Goal: Task Accomplishment & Management: Manage account settings

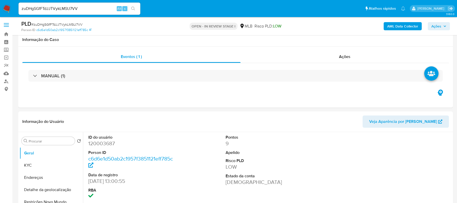
select select "10"
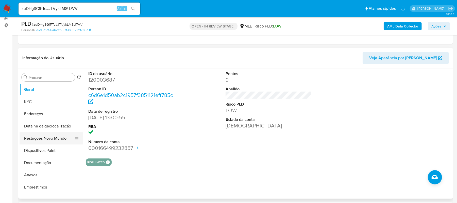
drag, startPoint x: 52, startPoint y: 138, endPoint x: 77, endPoint y: 141, distance: 24.7
click at [52, 138] on button "Restrições Novo Mundo" at bounding box center [49, 138] width 59 height 12
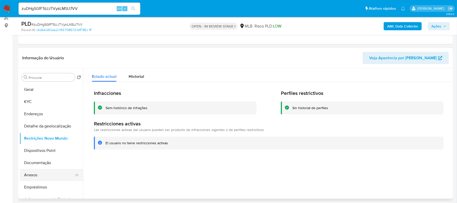
click at [41, 173] on button "Anexos" at bounding box center [49, 175] width 59 height 12
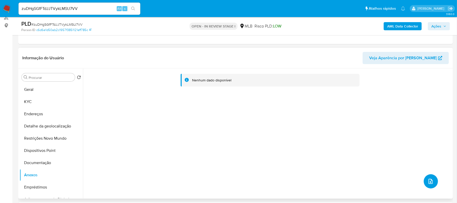
click at [428, 179] on icon "upload-file" at bounding box center [431, 181] width 6 height 6
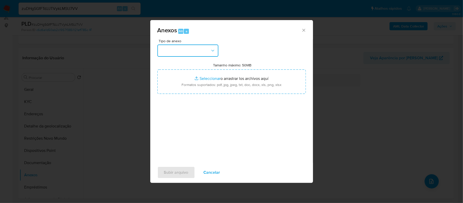
click at [201, 45] on button "button" at bounding box center [187, 50] width 61 height 12
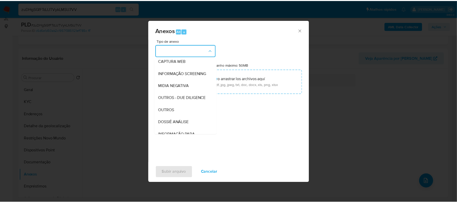
scroll to position [68, 0]
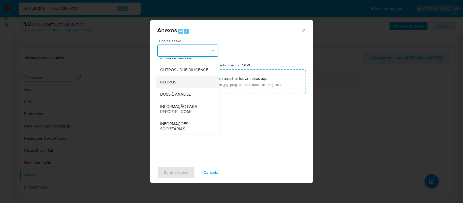
click at [173, 85] on span "OUTROS" at bounding box center [168, 81] width 16 height 5
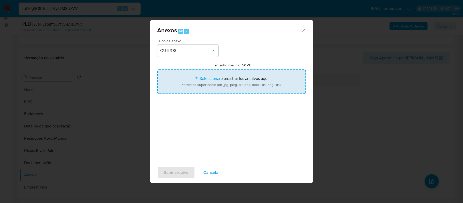
click at [202, 76] on input "Tamanho máximo: 50MB Seleccionar archivos" at bounding box center [231, 81] width 148 height 24
type input "C:\fakepath\Declínio - xxxxx - CPF 38365314886 - CAIO CESAR CARPINE COSTA.pdf"
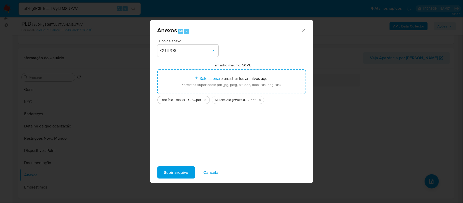
click at [181, 175] on span "Subir arquivo" at bounding box center [176, 172] width 24 height 11
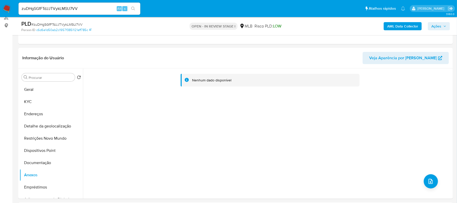
click at [440, 27] on span "Ações" at bounding box center [437, 26] width 10 height 8
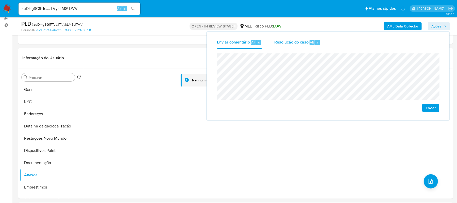
click at [294, 43] on span "Resolução do caso" at bounding box center [292, 42] width 34 height 6
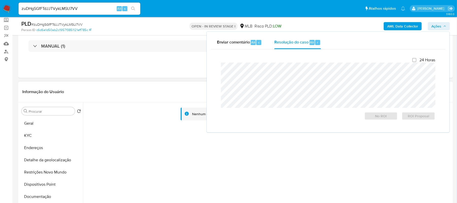
scroll to position [0, 0]
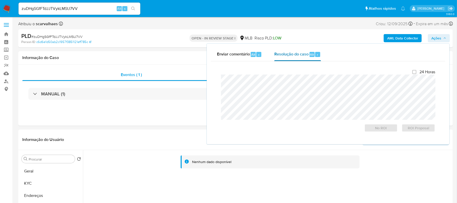
click at [287, 56] on span "Resolução do caso" at bounding box center [292, 54] width 34 height 6
drag, startPoint x: 264, startPoint y: 73, endPoint x: 185, endPoint y: 109, distance: 86.4
click at [185, 109] on div "Eventos ( 1 ) Ações MANUAL (1)" at bounding box center [235, 95] width 435 height 61
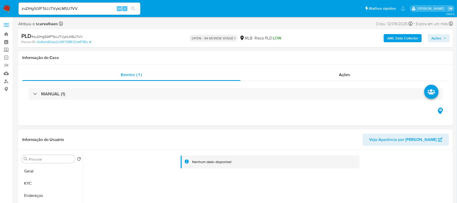
click at [433, 38] on span "Ações" at bounding box center [437, 38] width 10 height 8
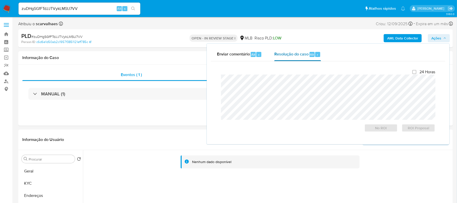
click at [286, 55] on span "Resolução do caso" at bounding box center [292, 54] width 34 height 6
click at [235, 56] on span "Enviar comentário" at bounding box center [233, 54] width 33 height 6
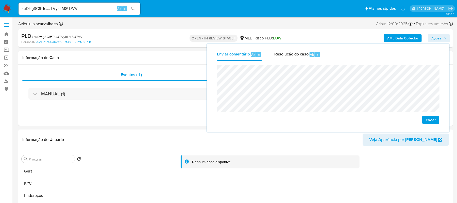
click at [347, 114] on div "Enviar" at bounding box center [328, 94] width 222 height 58
click at [295, 53] on span "Resolução do caso" at bounding box center [292, 54] width 34 height 6
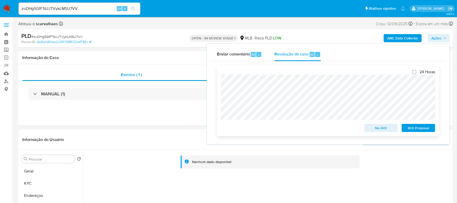
click at [382, 128] on span "No ROI" at bounding box center [381, 127] width 26 height 7
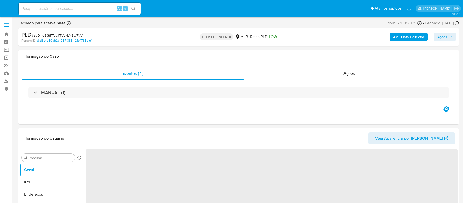
select select "10"
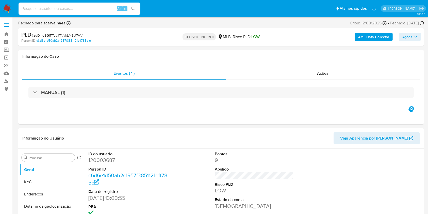
paste input "buKhexCxzYWQBcOVOtibx5Er"
type input "buKhexCxzYWQBcOVOtibx5Er"
click at [135, 6] on button "search-icon" at bounding box center [133, 8] width 10 height 7
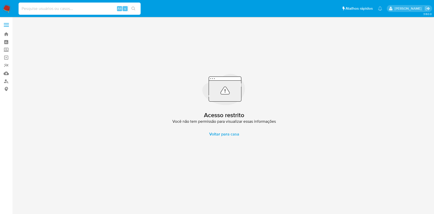
drag, startPoint x: 30, startPoint y: 5, endPoint x: 28, endPoint y: 8, distance: 3.9
click at [29, 8] on input at bounding box center [80, 8] width 122 height 7
paste input "buKhexCxzYWQBcOVOtibx5Er"
click at [20, 9] on input "buKhexCxzYWQBcOVOtibx5Er" at bounding box center [80, 8] width 122 height 7
drag, startPoint x: 97, startPoint y: 11, endPoint x: 0, endPoint y: 4, distance: 97.3
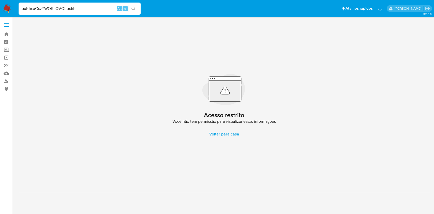
click at [0, 4] on nav "Pausado Ver notificaciones buKhexCxzYWQBcOVOtibx5Er Alt s Atalhos rápidos Presi…" at bounding box center [217, 8] width 434 height 17
paste input
click at [132, 11] on button "search-icon" at bounding box center [133, 8] width 10 height 7
click at [134, 10] on icon "search-icon" at bounding box center [133, 9] width 4 height 4
click at [21, 7] on input "buKhexCxzYWQBcOVOtibx5Er" at bounding box center [80, 8] width 122 height 7
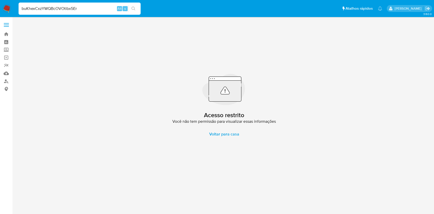
type input "buKhexCxzYWQBcOVOtibx5Er"
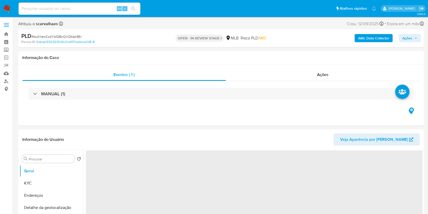
select select "10"
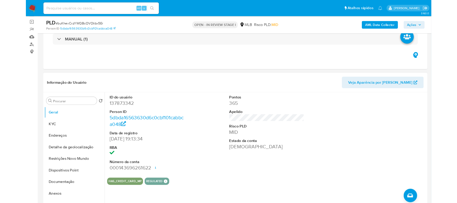
scroll to position [68, 0]
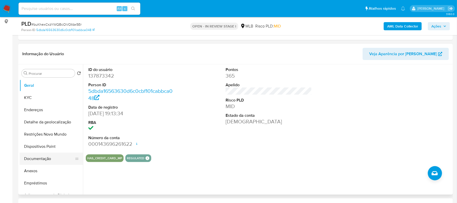
click at [31, 158] on button "Documentação" at bounding box center [49, 158] width 59 height 12
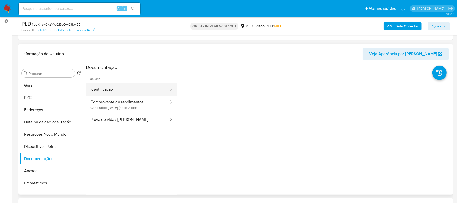
click at [129, 88] on button "Identificação" at bounding box center [128, 89] width 84 height 13
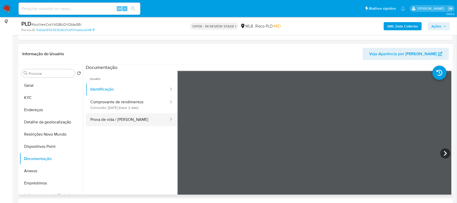
click at [120, 122] on button "Prova de vida / Selfie" at bounding box center [128, 119] width 84 height 13
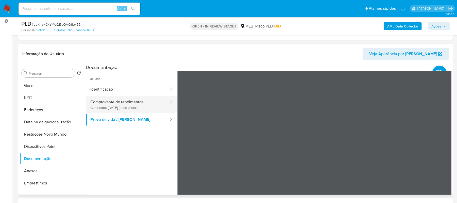
click at [118, 102] on button "Comprovante de rendimentos Concluído: 17/09/2025 (hace 2 días)" at bounding box center [128, 104] width 84 height 17
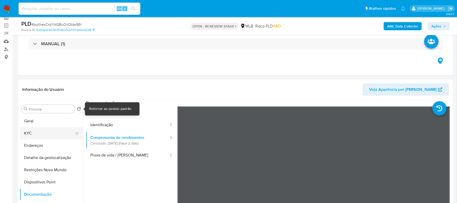
scroll to position [34, 0]
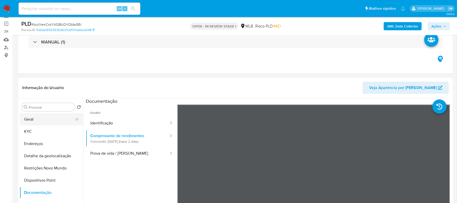
click at [42, 120] on button "Geral" at bounding box center [49, 119] width 59 height 12
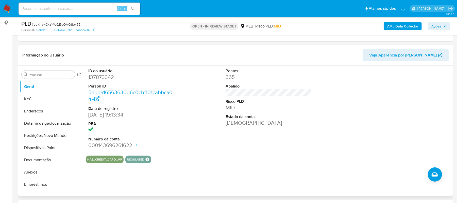
scroll to position [68, 0]
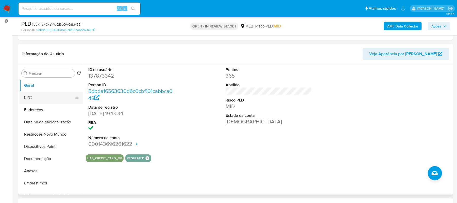
click at [47, 99] on button "KYC" at bounding box center [49, 97] width 59 height 12
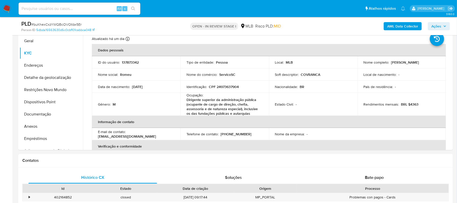
scroll to position [123, 0]
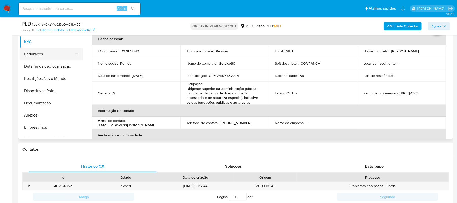
click at [54, 54] on button "Endereços" at bounding box center [49, 54] width 59 height 12
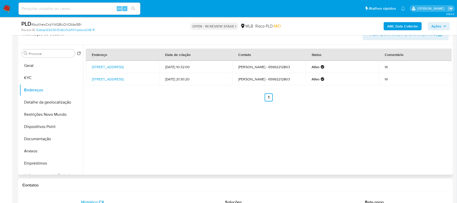
scroll to position [55, 0]
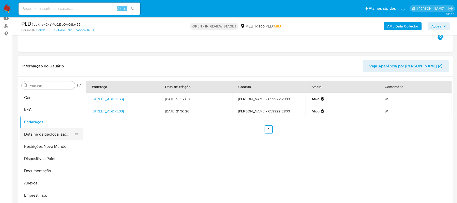
click at [55, 135] on button "Detalhe da geolocalização" at bounding box center [49, 134] width 59 height 12
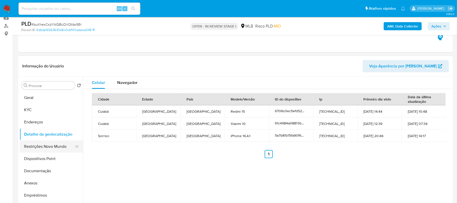
click at [46, 146] on button "Restrições Novo Mundo" at bounding box center [49, 146] width 59 height 12
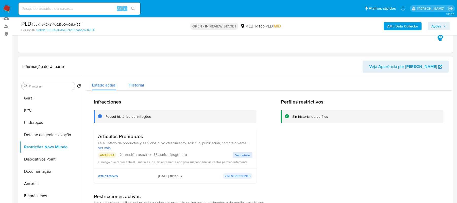
scroll to position [53, 0]
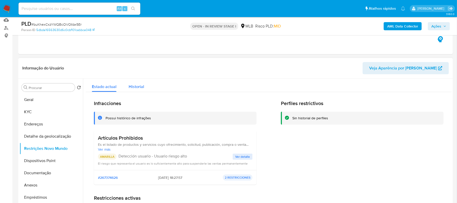
click at [133, 84] on span "Historial" at bounding box center [136, 87] width 15 height 6
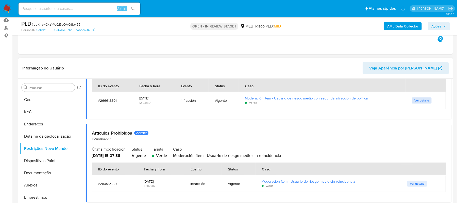
click at [421, 100] on span "Ver detalle" at bounding box center [422, 100] width 15 height 5
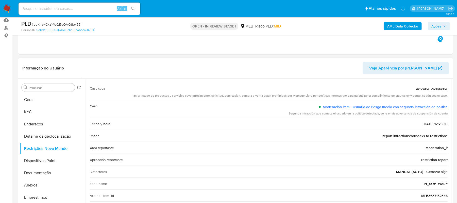
scroll to position [0, 0]
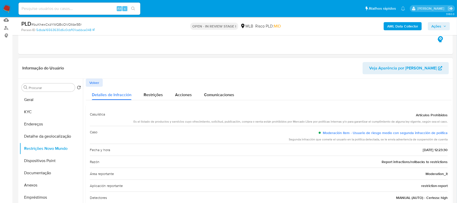
click at [88, 84] on button "Volver" at bounding box center [94, 82] width 17 height 8
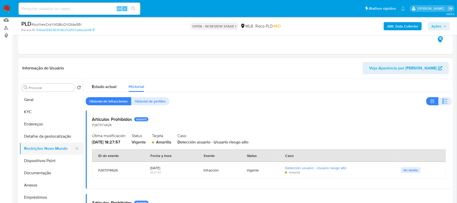
click at [47, 148] on button "Restrições Novo Mundo" at bounding box center [49, 148] width 59 height 12
click at [98, 87] on span "Estado actual" at bounding box center [104, 87] width 25 height 6
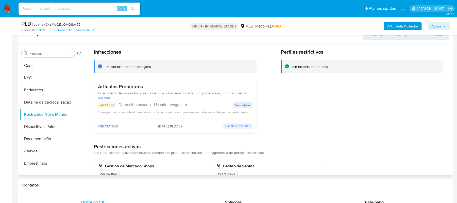
scroll to position [34, 0]
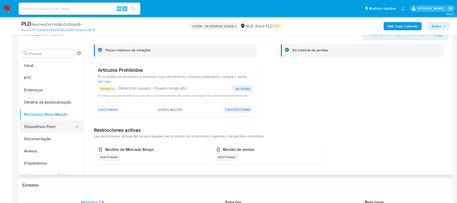
click at [40, 126] on button "Dispositivos Point" at bounding box center [49, 126] width 59 height 12
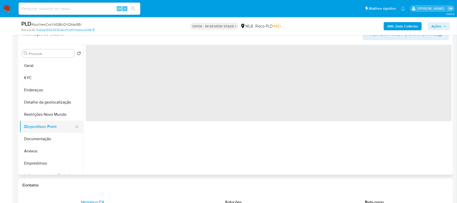
scroll to position [0, 0]
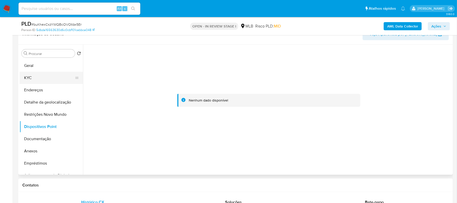
click at [39, 79] on button "KYC" at bounding box center [49, 78] width 59 height 12
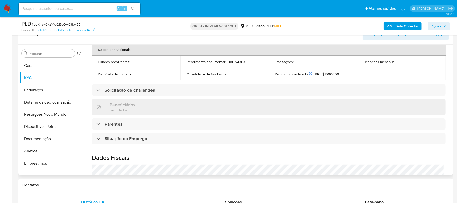
scroll to position [135, 0]
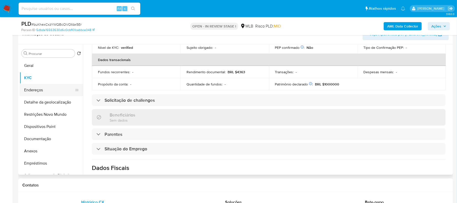
click at [33, 92] on button "Endereços" at bounding box center [49, 90] width 59 height 12
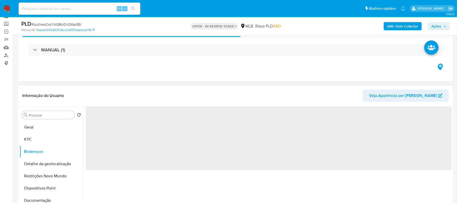
scroll to position [20, 0]
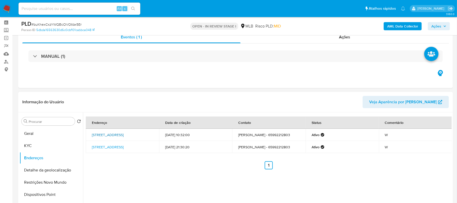
click at [124, 135] on link "Rua Das Acerolas 2375, Nova Mutum, Mato Grosso, 78456034, Brasil 2375" at bounding box center [108, 134] width 32 height 5
click at [117, 144] on link "Rua Das Amoras 1446, Nova Mutum, Mato Grosso, 78453012, Brasil 1446" at bounding box center [108, 146] width 32 height 5
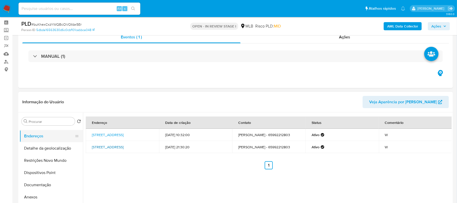
scroll to position [34, 0]
click at [54, 151] on button "Restrições Novo Mundo" at bounding box center [49, 148] width 59 height 12
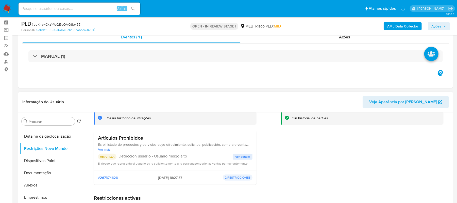
click at [239, 156] on span "Ver detalle" at bounding box center [242, 156] width 15 height 5
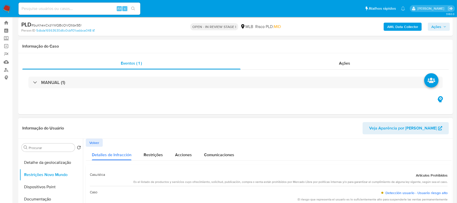
scroll to position [0, 0]
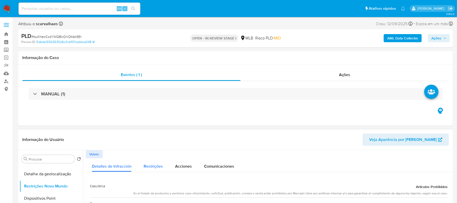
click at [149, 166] on span "Restrições" at bounding box center [153, 166] width 19 height 6
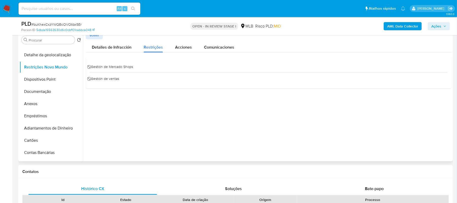
scroll to position [102, 0]
click at [187, 48] on span "Acciones" at bounding box center [183, 46] width 17 height 6
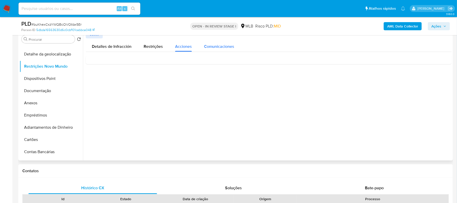
click at [225, 47] on span "Comunicaciones" at bounding box center [219, 46] width 30 height 6
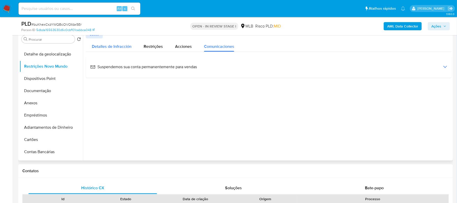
click at [104, 49] on span "Detalles de Infracción" at bounding box center [112, 46] width 40 height 6
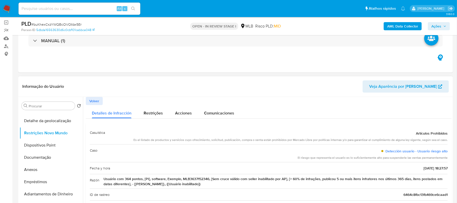
scroll to position [34, 0]
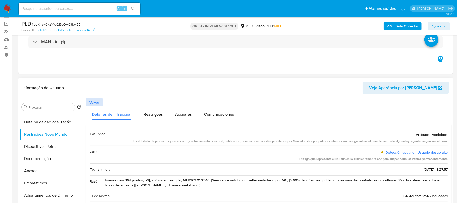
click at [93, 101] on span "Volver" at bounding box center [94, 102] width 10 height 7
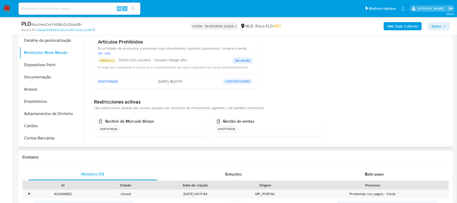
scroll to position [102, 0]
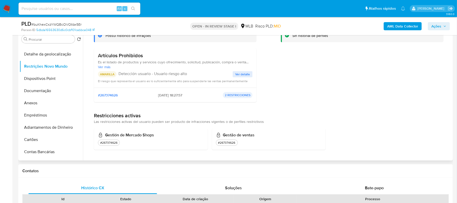
click at [232, 96] on p "2 RESTRICCIONES" at bounding box center [238, 95] width 30 height 6
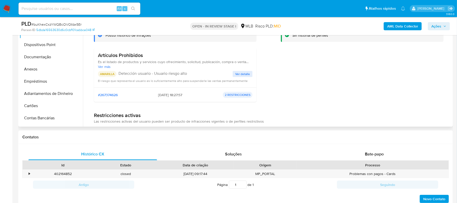
scroll to position [0, 0]
click at [237, 96] on p "2 RESTRICCIONES" at bounding box center [238, 95] width 30 height 6
click at [237, 78] on div "AMARILLA Detección usuario - Usuario riesgo alto Ver detalle El riesgo que repr…" at bounding box center [175, 77] width 155 height 12
click at [239, 75] on span "Ver detalle" at bounding box center [242, 74] width 15 height 5
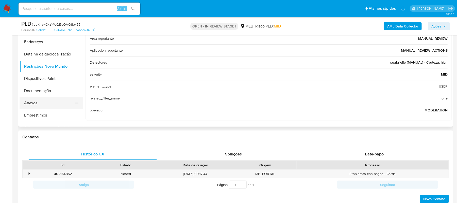
click at [44, 102] on button "Anexos" at bounding box center [49, 103] width 59 height 12
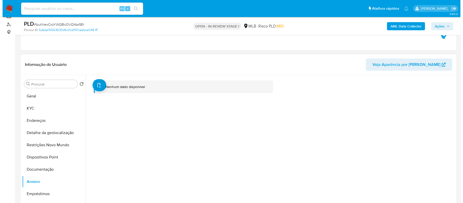
scroll to position [102, 0]
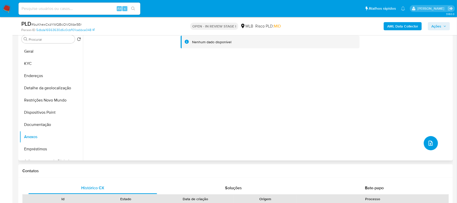
click at [429, 143] on icon "upload-file" at bounding box center [431, 143] width 6 height 6
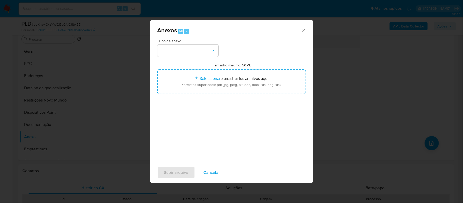
click at [219, 52] on div "Tipo de anexo Tamanho máximo: 50MB Seleccionar archivos Seleccionar o arrastrar…" at bounding box center [231, 99] width 148 height 120
click at [212, 53] on icon "button" at bounding box center [212, 50] width 5 height 5
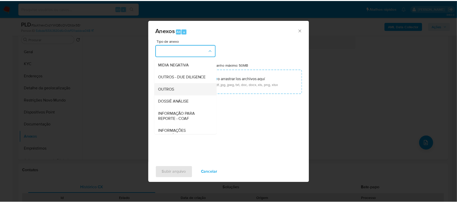
scroll to position [68, 0]
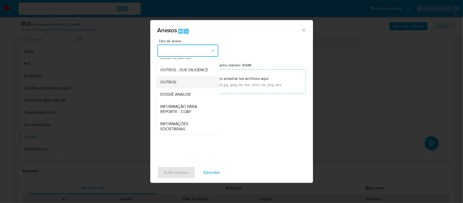
click at [169, 85] on span "OUTROS" at bounding box center [168, 81] width 16 height 5
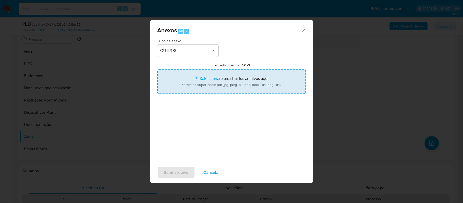
click at [208, 79] on input "Tamanho máximo: 50MB Seleccionar archivos" at bounding box center [231, 81] width 148 height 24
type input "C:\fakepath\Declinío - buKhexCxzYWQBcOVOtibx5Er - CPF 24973637904 - ROMEU ROHDE…"
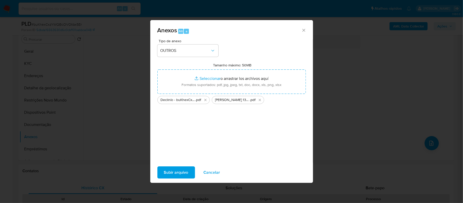
click at [178, 164] on div "Subir arquivo Cancelar" at bounding box center [231, 172] width 163 height 19
click at [177, 173] on span "Subir arquivo" at bounding box center [176, 172] width 24 height 11
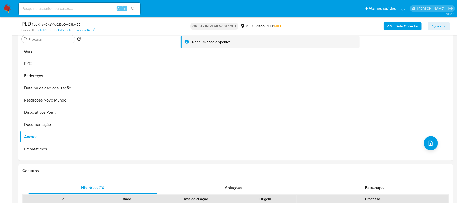
click at [437, 27] on span "Ações" at bounding box center [437, 26] width 10 height 8
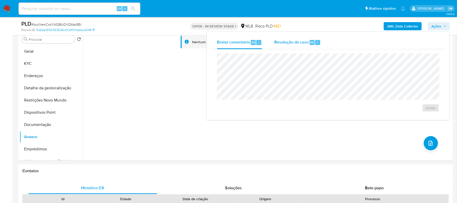
click at [303, 43] on span "Resolução do caso" at bounding box center [292, 42] width 34 height 6
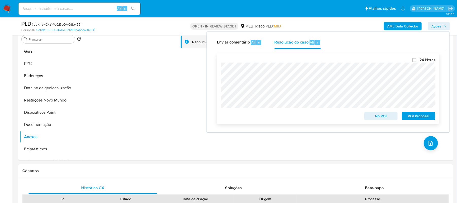
click at [385, 116] on span "No ROI" at bounding box center [381, 115] width 26 height 7
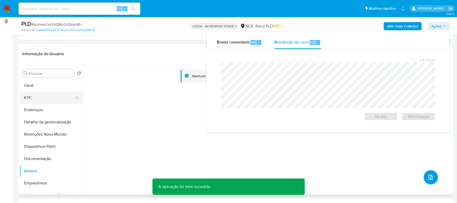
click at [41, 96] on button "KYC" at bounding box center [49, 97] width 59 height 12
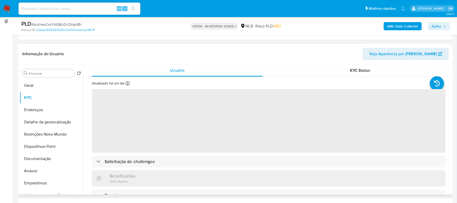
click at [36, 78] on div "Procurar Retornar ao pedido padrão Geral KYC Endereços Detalhe da geolocalizaçã…" at bounding box center [51, 129] width 63 height 129
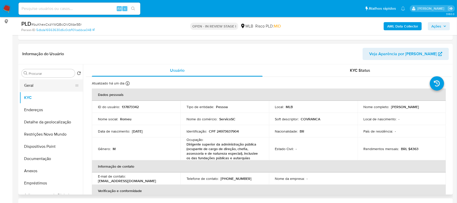
click at [35, 84] on button "Geral" at bounding box center [49, 85] width 59 height 12
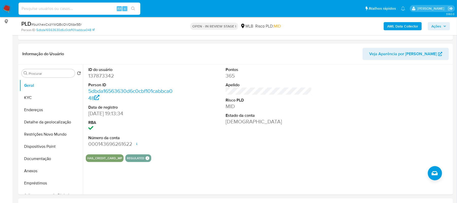
paste input "nN3eB19g0gs5nYby8z6W7LV1"
click at [133, 12] on div "nN3eB19g0gs5nYby8z6W7LV1 Alt s" at bounding box center [80, 9] width 122 height 12
click at [20, 9] on input "nN3eB19g0gs5nYby8z6W7LV1" at bounding box center [80, 8] width 122 height 7
type input "nN3eB19g0gs5nYby8z6W7LV1"
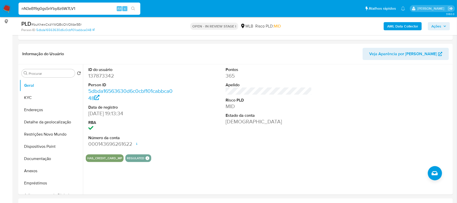
click at [132, 8] on icon "search-icon" at bounding box center [133, 9] width 4 height 4
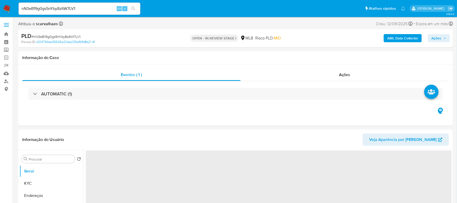
select select "10"
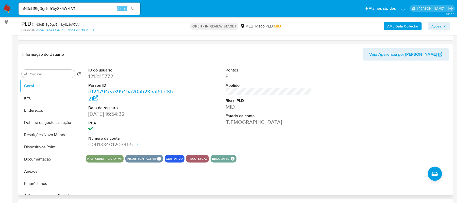
scroll to position [68, 0]
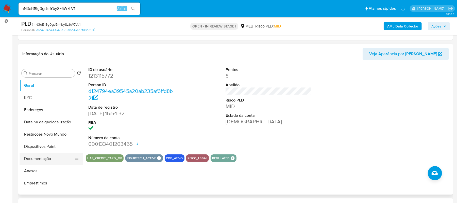
click at [53, 160] on button "Documentação" at bounding box center [49, 158] width 59 height 12
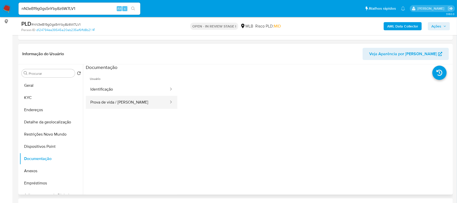
click at [108, 104] on button "Prova de vida / [PERSON_NAME]" at bounding box center [128, 102] width 84 height 13
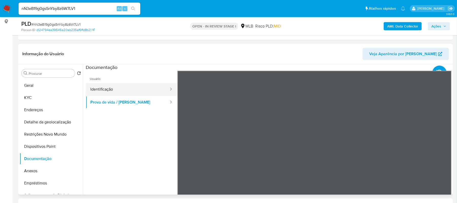
click at [99, 88] on button "Identificação" at bounding box center [128, 89] width 84 height 13
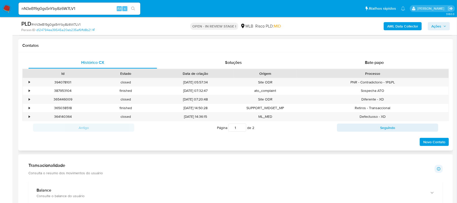
scroll to position [237, 0]
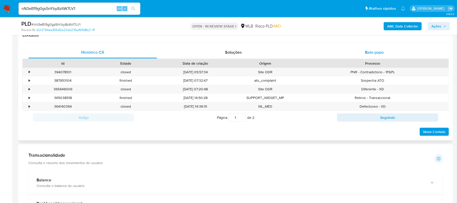
click at [369, 52] on span "Bate-papo" at bounding box center [374, 52] width 19 height 6
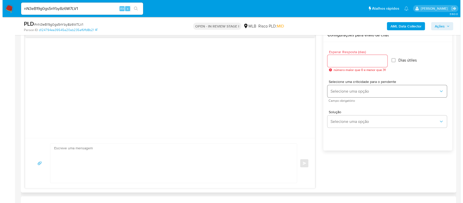
scroll to position [271, 0]
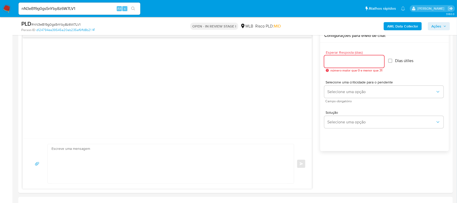
drag, startPoint x: 353, startPoint y: 64, endPoint x: 406, endPoint y: 2, distance: 82.0
type input "2"
click at [244, 141] on div "common.send" at bounding box center [168, 163] width 290 height 50
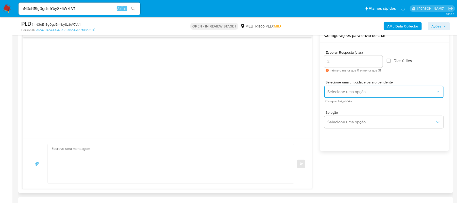
click at [374, 90] on span "Selecione uma opção" at bounding box center [382, 91] width 108 height 5
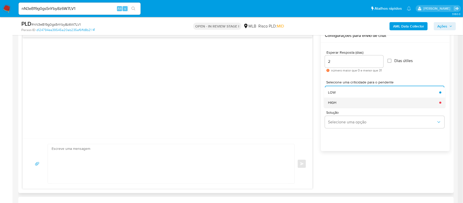
click at [359, 101] on div "HIGH" at bounding box center [382, 102] width 108 height 10
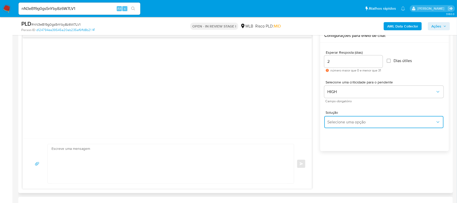
click at [364, 125] on button "Selecione uma opção" at bounding box center [384, 122] width 119 height 12
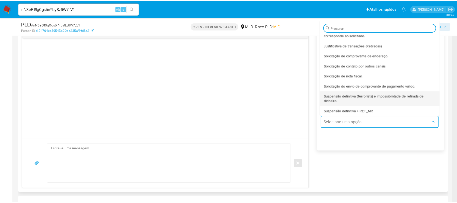
scroll to position [8, 0]
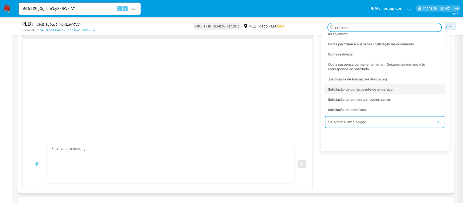
click at [374, 91] on span "Solicitação de comprovante de endereço." at bounding box center [360, 89] width 65 height 5
type textarea "Olá,Suspendemos a sua conta para uma verificação adicional de segurança.Como pa…"
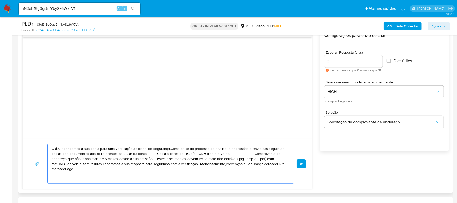
drag, startPoint x: 278, startPoint y: 165, endPoint x: 49, endPoint y: 143, distance: 230.3
click at [49, 143] on div "Olá,Suspendemos a sua conta para uma verificação adicional de segurança.Como pa…" at bounding box center [168, 163] width 290 height 50
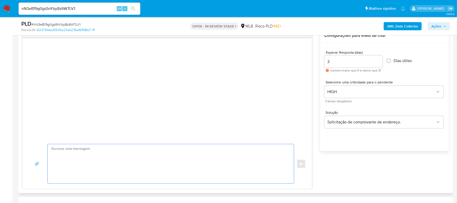
paste textarea "Olá! Estamos realizando uma verificação adicional de segurança em contas de usu…"
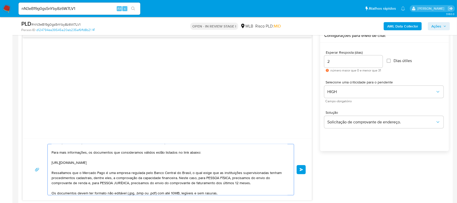
scroll to position [10, 0]
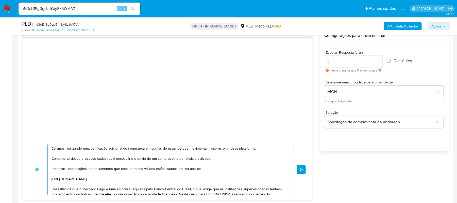
click at [188, 176] on textarea "Olá! Estamos realizando uma verificação adicional de segurança em contas de usu…" at bounding box center [170, 169] width 236 height 51
click at [234, 158] on textarea "Olá! Estamos realizando uma verificação adicional de segurança em contas de usu…" at bounding box center [170, 169] width 236 height 51
click at [222, 165] on textarea "Olá! Estamos realizando uma verificação adicional de segurança em contas de usu…" at bounding box center [170, 169] width 236 height 51
click at [118, 177] on textarea "Olá! Estamos realizando uma verificação adicional de segurança em contas de usu…" at bounding box center [170, 169] width 236 height 51
click at [79, 173] on textarea "Olá! Estamos realizando uma verificação adicional de segurança em contas de usu…" at bounding box center [170, 169] width 236 height 51
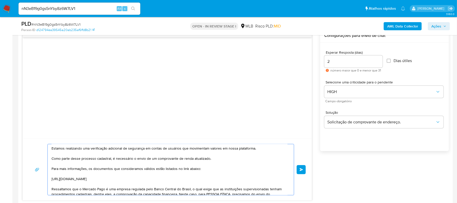
click at [136, 178] on textarea "Olá! Estamos realizando uma verificação adicional de segurança em contas de usu…" at bounding box center [170, 169] width 236 height 51
click at [215, 173] on textarea "Olá! Estamos realizando uma verificação adicional de segurança em contas de usu…" at bounding box center [170, 169] width 236 height 51
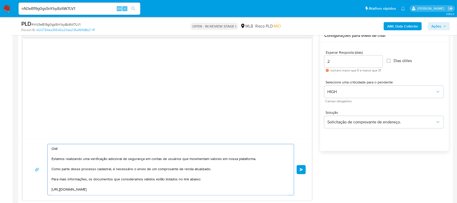
scroll to position [34, 0]
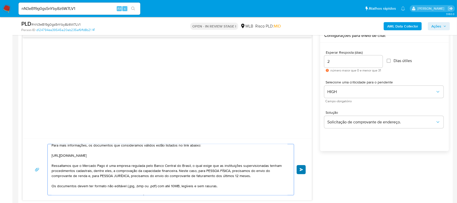
type textarea "Olá! Estamos realizando uma verificação adicional de segurança em contas de usu…"
click at [300, 172] on button "common.send" at bounding box center [301, 169] width 9 height 9
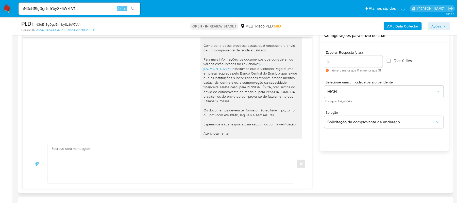
scroll to position [3, 0]
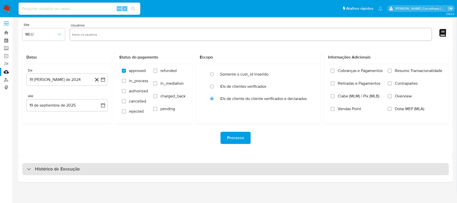
scroll to position [2, 0]
click at [58, 170] on h3 "Histórico de Execução" at bounding box center [57, 168] width 45 height 6
select select "10"
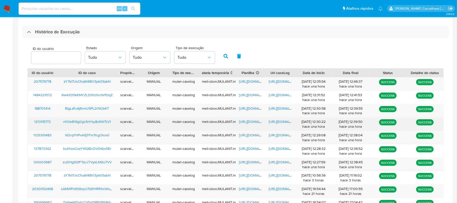
scroll to position [171, 0]
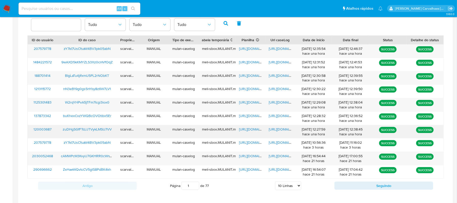
click at [275, 129] on span "[URL][DOMAIN_NAME]" at bounding box center [286, 128] width 35 height 5
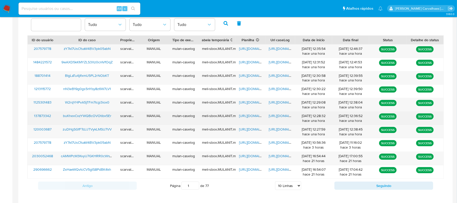
click at [278, 114] on span "[URL][DOMAIN_NAME]" at bounding box center [286, 115] width 35 height 5
click at [249, 116] on span "[URL][DOMAIN_NAME]" at bounding box center [257, 115] width 35 height 5
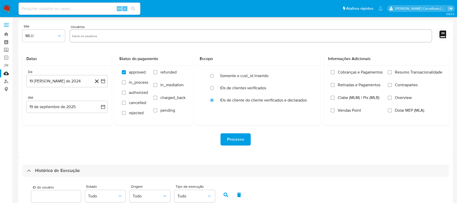
select select "10"
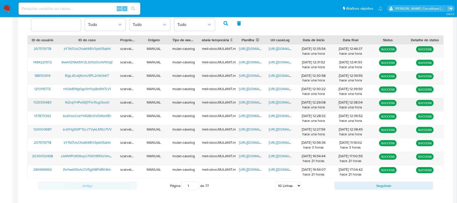
click at [276, 103] on span "https://docs.google.com/document/d/1qGY1SnW5sO_3tFvlIAZcEWpq6Qn1D-R9q3a5XWFlGpY…" at bounding box center [286, 102] width 35 height 5
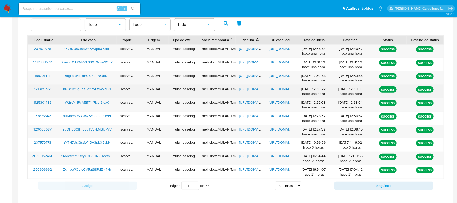
click at [274, 89] on span "https://docs.google.com/document/d/1rYgDEV26CiwabiG1FmuJ2aOTWQbYHiq_WG1lFkcLR9E…" at bounding box center [286, 88] width 35 height 5
click at [278, 88] on span "https://docs.google.com/document/d/1rYgDEV26CiwabiG1FmuJ2aOTWQbYHiq_WG1lFkcLR9E…" at bounding box center [286, 88] width 35 height 5
click at [244, 88] on span "https://docs.google.com/spreadsheets/d/12tvORKZgcnosKk_70bh-NEpLz42e2UdXkiCcAMH…" at bounding box center [257, 88] width 35 height 5
click at [278, 90] on span "https://docs.google.com/document/d/1rYgDEV26CiwabiG1FmuJ2aOTWQbYHiq_WG1lFkcLR9E…" at bounding box center [286, 88] width 35 height 5
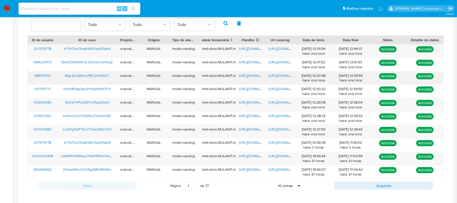
click at [282, 76] on span "https://docs.google.com/document/d/1Fxz-P6z2z-Yud_jJ3DwFp4VHwW4Tka-8sIauac6fUFQ…" at bounding box center [286, 75] width 35 height 5
click at [271, 77] on span "https://docs.google.com/document/d/1Fxz-P6z2z-Yud_jJ3DwFp4VHwW4Tka-8sIauac6fUFQ…" at bounding box center [286, 75] width 35 height 5
click at [245, 75] on span "[URL][DOMAIN_NAME]" at bounding box center [257, 75] width 35 height 5
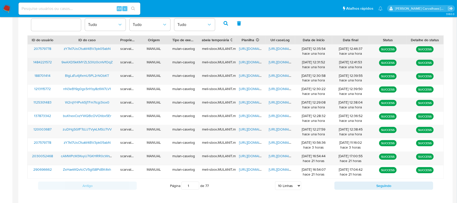
click at [286, 61] on span "https://docs.google.com/document/d/1sxvDRe1bsMOOYwjl0V7IwbKuFVtjMSusRnYzvOJ23Jg…" at bounding box center [286, 61] width 35 height 5
click at [250, 60] on span "[URL][DOMAIN_NAME]" at bounding box center [257, 61] width 35 height 5
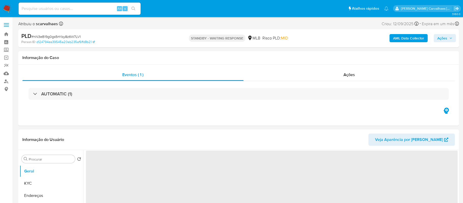
select select "10"
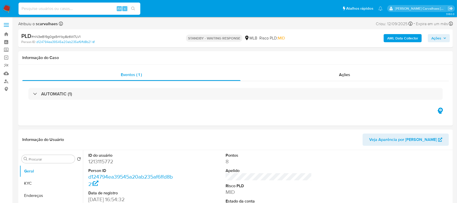
drag, startPoint x: 72, startPoint y: 4, endPoint x: 59, endPoint y: 10, distance: 13.8
paste input "BIgLaTu4jIfxmU5PL2rNObKT"
type input "BIgLaTu4jIfxmU5PL2rNObKT"
click at [132, 8] on icon "search-icon" at bounding box center [133, 9] width 4 height 4
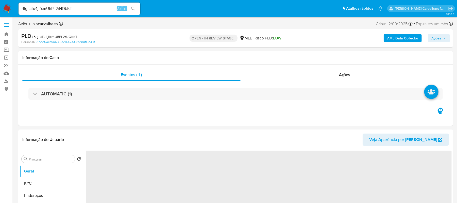
select select "10"
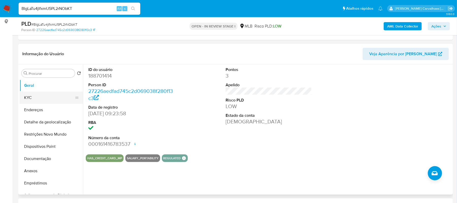
click at [37, 100] on button "KYC" at bounding box center [49, 97] width 59 height 12
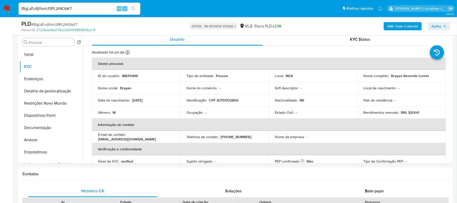
scroll to position [113, 0]
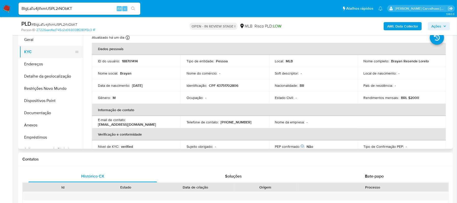
click at [66, 50] on button "KYC" at bounding box center [49, 52] width 59 height 12
click at [55, 67] on button "Endereços" at bounding box center [49, 64] width 59 height 12
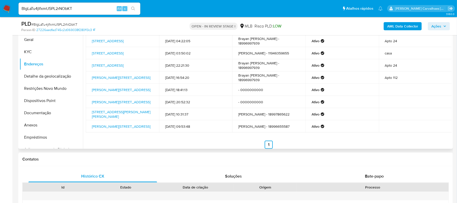
scroll to position [79, 0]
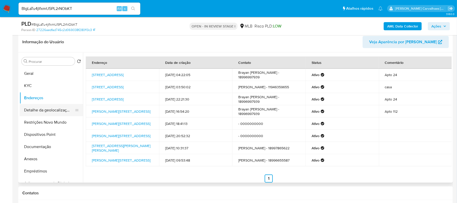
click at [67, 112] on button "Detalhe da geolocalização" at bounding box center [49, 110] width 59 height 12
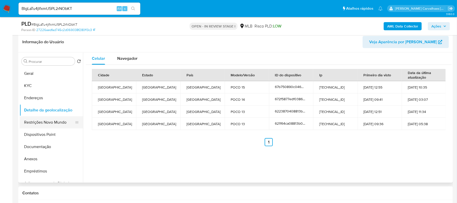
click at [58, 125] on button "Restrições Novo Mundo" at bounding box center [49, 122] width 59 height 12
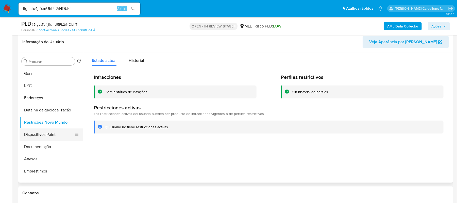
click at [47, 134] on button "Dispositivos Point" at bounding box center [49, 134] width 59 height 12
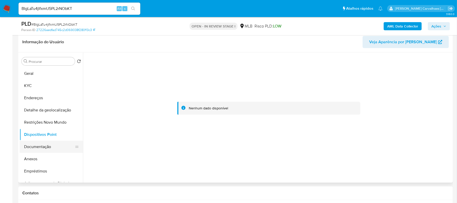
click at [55, 146] on button "Documentação" at bounding box center [49, 146] width 59 height 12
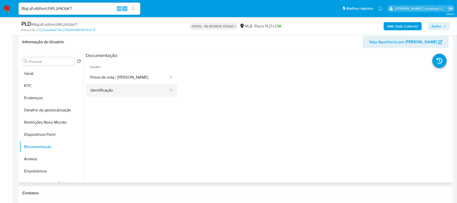
click at [112, 94] on button "Identificação" at bounding box center [128, 90] width 84 height 13
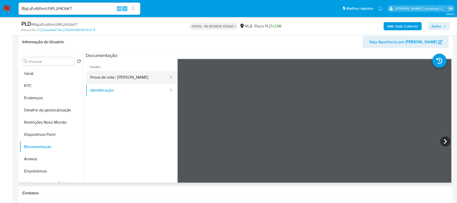
click at [115, 81] on button "Prova de vida / [PERSON_NAME]" at bounding box center [128, 77] width 84 height 13
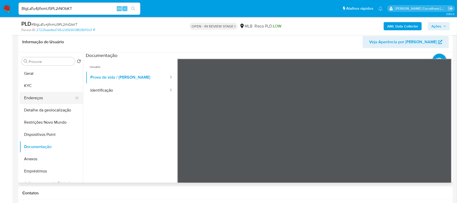
click at [31, 97] on button "Endereços" at bounding box center [49, 98] width 59 height 12
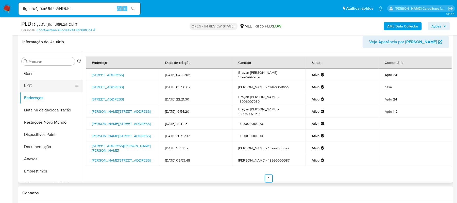
click at [40, 89] on button "KYC" at bounding box center [49, 85] width 59 height 12
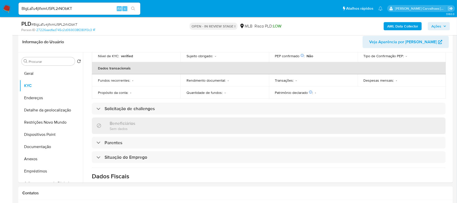
scroll to position [135, 0]
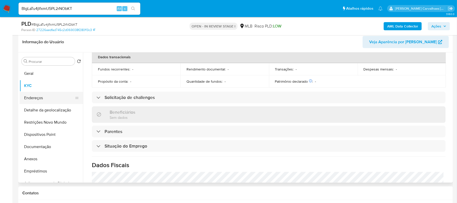
click at [34, 100] on button "Endereços" at bounding box center [49, 98] width 59 height 12
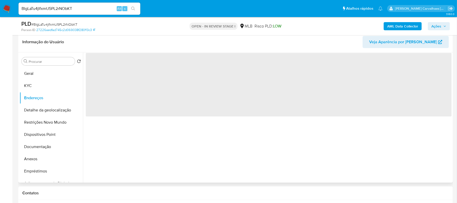
scroll to position [0, 0]
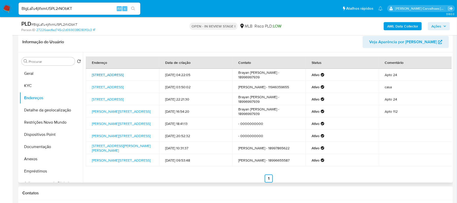
click at [103, 72] on link "Rua Bartira 654, São Paulo, São Paulo, 05009000, Brasil 654" at bounding box center [108, 74] width 32 height 5
click at [56, 123] on button "Restrições Novo Mundo" at bounding box center [49, 122] width 59 height 12
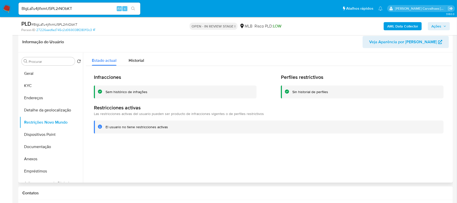
drag, startPoint x: 105, startPoint y: 127, endPoint x: 165, endPoint y: 131, distance: 60.3
click at [170, 132] on div "El usuario no tiene restricciones activas" at bounding box center [269, 126] width 350 height 13
click at [37, 89] on button "KYC" at bounding box center [49, 85] width 59 height 12
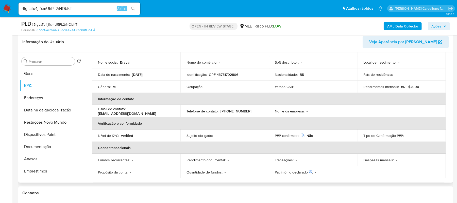
scroll to position [102, 0]
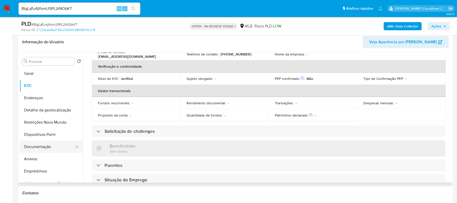
click at [41, 146] on button "Documentação" at bounding box center [49, 146] width 59 height 12
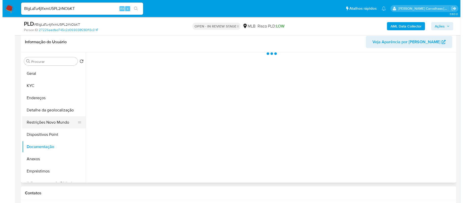
scroll to position [0, 0]
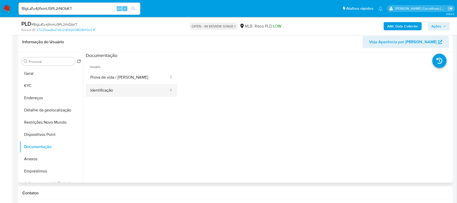
click at [118, 94] on button "Identificação" at bounding box center [128, 90] width 84 height 13
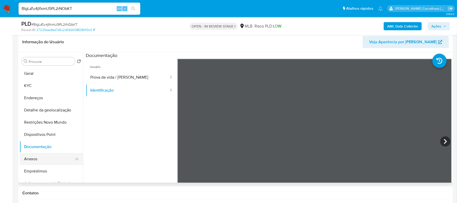
click at [37, 156] on button "Anexos" at bounding box center [49, 159] width 59 height 12
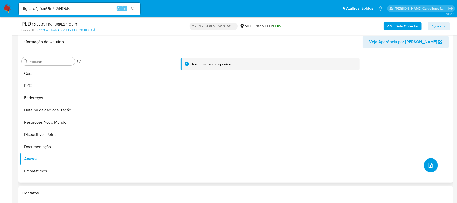
click at [431, 163] on icon "upload-file" at bounding box center [431, 165] width 6 height 6
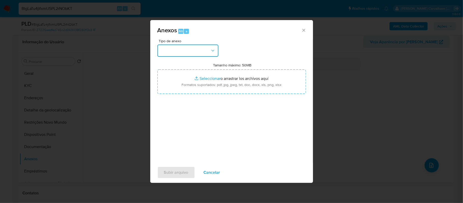
click at [212, 48] on icon "button" at bounding box center [212, 50] width 5 height 5
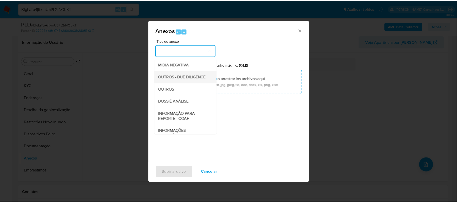
scroll to position [68, 0]
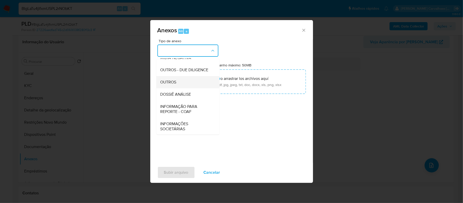
click at [182, 88] on div "OUTROS" at bounding box center [186, 82] width 52 height 12
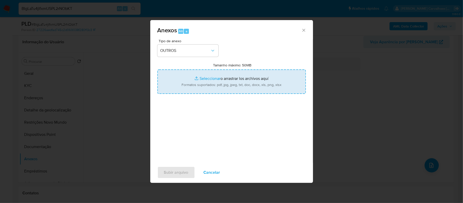
click at [203, 79] on input "Tamanho máximo: 50MB Seleccionar archivos" at bounding box center [231, 81] width 148 height 24
type input "C:\fakepath\SAR - xxxx - CPF 43751702806 - BRAYAN RESENDE LORETO.pdf"
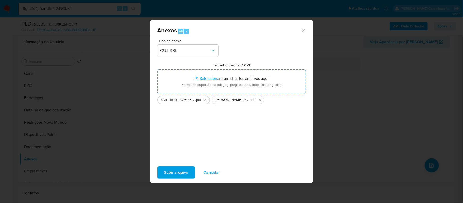
click at [179, 171] on span "Subir arquivo" at bounding box center [176, 172] width 24 height 11
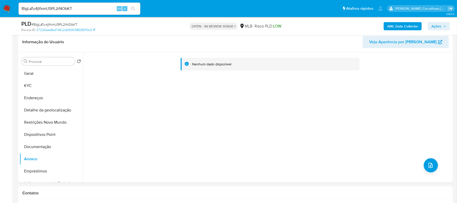
click at [438, 23] on span "Ações" at bounding box center [437, 26] width 10 height 8
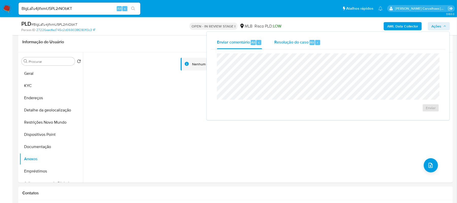
click at [290, 44] on span "Resolução do caso" at bounding box center [292, 42] width 34 height 6
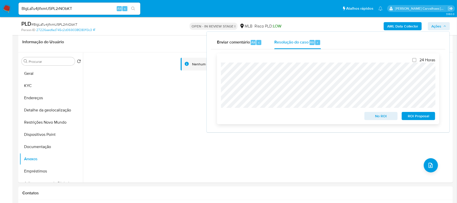
click at [418, 117] on span "ROI Proposal" at bounding box center [419, 115] width 26 height 7
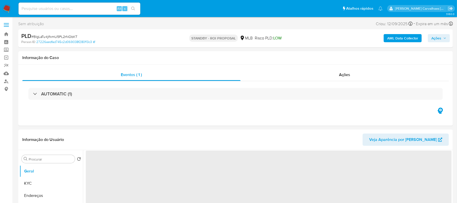
select select "10"
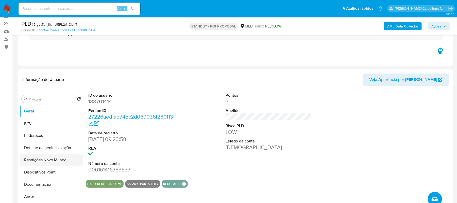
scroll to position [68, 0]
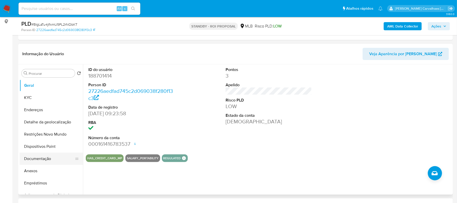
click at [49, 157] on button "Documentação" at bounding box center [49, 158] width 59 height 12
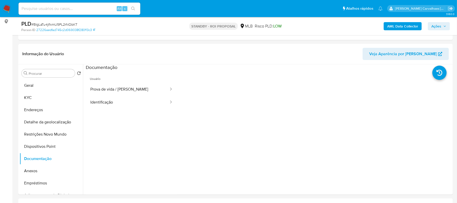
click at [54, 8] on input at bounding box center [80, 8] width 122 height 7
paste input "9wAXD5kKMYZLS3Xz0cmVfOqZ"
type input "9wAXD5kKMYZLS3Xz0cmVfOqZ"
click at [136, 7] on button "search-icon" at bounding box center [133, 8] width 10 height 7
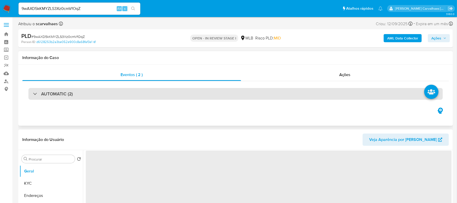
select select "10"
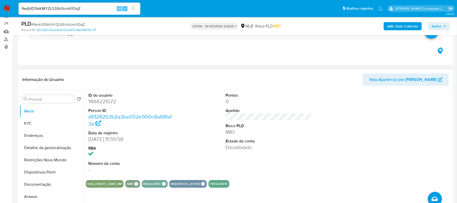
scroll to position [68, 0]
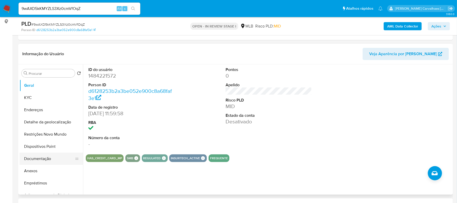
click at [33, 163] on button "Documentação" at bounding box center [49, 158] width 59 height 12
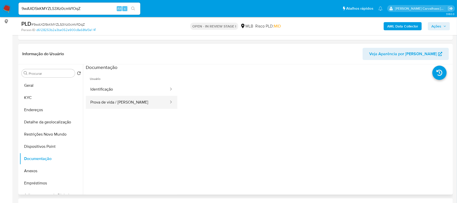
click at [100, 107] on button "Prova de vida / [PERSON_NAME]" at bounding box center [128, 102] width 84 height 13
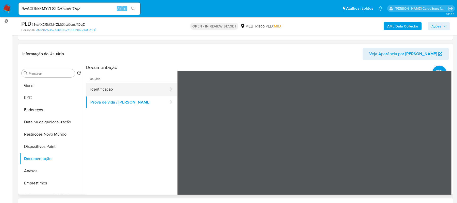
click at [116, 90] on button "Identificação" at bounding box center [128, 89] width 84 height 13
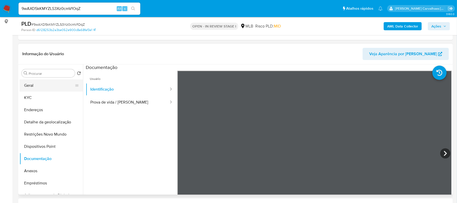
click at [52, 86] on button "Geral" at bounding box center [49, 85] width 59 height 12
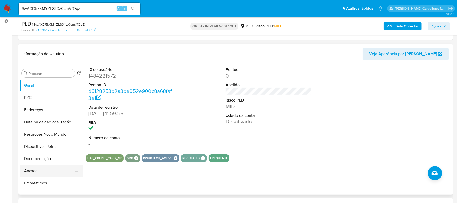
click at [33, 170] on button "Anexos" at bounding box center [49, 171] width 59 height 12
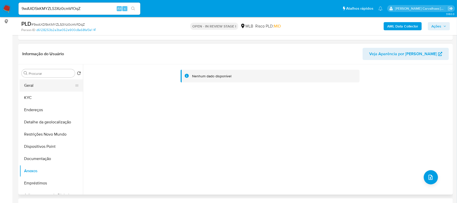
click at [57, 87] on button "Geral" at bounding box center [49, 85] width 59 height 12
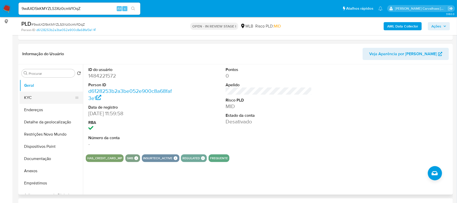
click at [39, 95] on button "KYC" at bounding box center [49, 97] width 59 height 12
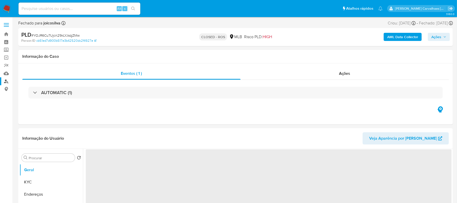
select select "10"
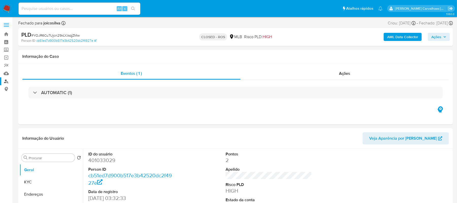
click at [7, 79] on link "Localizador de pessoas" at bounding box center [30, 81] width 60 height 8
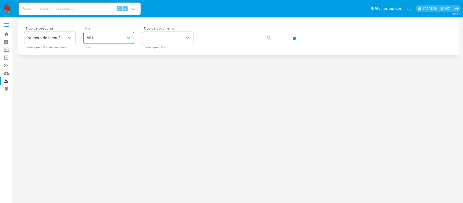
click at [126, 34] on button "MLU" at bounding box center [108, 38] width 51 height 12
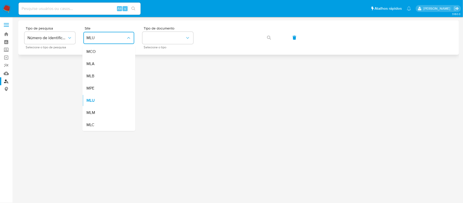
drag, startPoint x: 104, startPoint y: 74, endPoint x: 145, endPoint y: 50, distance: 48.2
click at [104, 74] on div "MLB" at bounding box center [107, 76] width 42 height 12
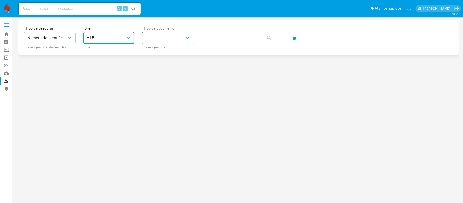
click at [152, 43] on button "identificationType" at bounding box center [167, 38] width 51 height 12
drag, startPoint x: 152, startPoint y: 39, endPoint x: 147, endPoint y: 39, distance: 5.1
click at [147, 39] on button "identificationType" at bounding box center [167, 38] width 51 height 12
drag, startPoint x: 147, startPoint y: 39, endPoint x: 180, endPoint y: 33, distance: 33.3
click at [180, 33] on button "identificationType" at bounding box center [167, 38] width 51 height 12
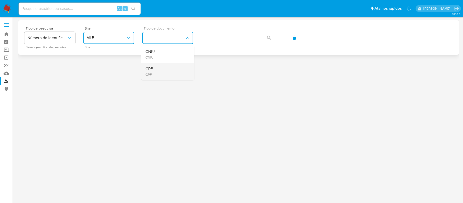
click at [153, 71] on div "CPF CPF" at bounding box center [166, 71] width 42 height 17
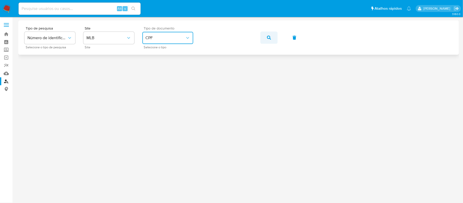
click at [267, 38] on icon "button" at bounding box center [269, 38] width 4 height 4
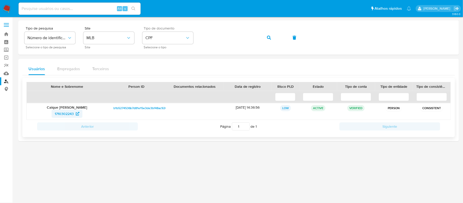
click at [69, 111] on span "1710302243" at bounding box center [64, 113] width 19 height 8
click at [197, 39] on div "Tipo de pesquisa Número de identificação Selecione o tipo de pesquisa Site MLB …" at bounding box center [238, 37] width 428 height 22
click at [265, 38] on button "button" at bounding box center [268, 37] width 17 height 12
click at [68, 113] on span "548710886" at bounding box center [64, 113] width 18 height 8
click at [183, 37] on div "Tipo de pesquisa Número de identificação Selecione o tipo de pesquisa Site MLB …" at bounding box center [238, 37] width 428 height 22
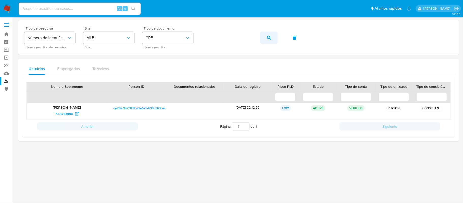
click at [265, 37] on button "button" at bounding box center [268, 37] width 17 height 12
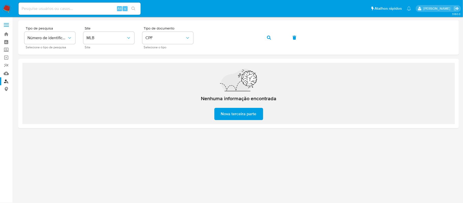
click at [193, 39] on div "Tipo de pesquisa Número de identificação Selecione o tipo de pesquisa Site MLB …" at bounding box center [238, 37] width 428 height 22
click at [268, 38] on icon "button" at bounding box center [269, 38] width 4 height 4
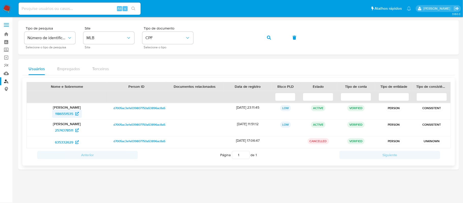
click at [70, 113] on span "1186551535" at bounding box center [64, 113] width 18 height 8
click at [196, 35] on div "Tipo de pesquisa Número de identificação Selecione o tipo de pesquisa Site MLB …" at bounding box center [238, 37] width 428 height 22
click at [269, 36] on icon "button" at bounding box center [269, 38] width 4 height 4
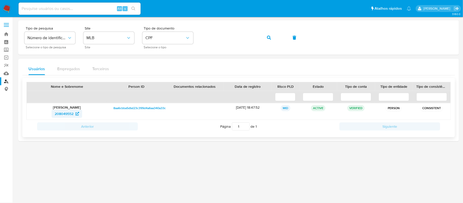
click at [68, 113] on span "208049552" at bounding box center [64, 113] width 19 height 8
click at [187, 39] on div "Tipo de pesquisa Número de identificação Selecione o tipo de pesquisa Site MLB …" at bounding box center [238, 37] width 428 height 22
click at [266, 38] on button "button" at bounding box center [268, 37] width 17 height 12
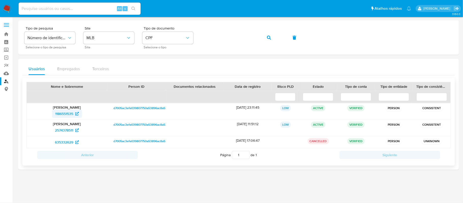
click at [71, 114] on span "1186551535" at bounding box center [64, 113] width 18 height 8
click at [199, 36] on div "Tipo de pesquisa Número de identificação Selecione o tipo de pesquisa Site MLB …" at bounding box center [238, 37] width 428 height 22
click at [270, 37] on icon "button" at bounding box center [269, 38] width 4 height 4
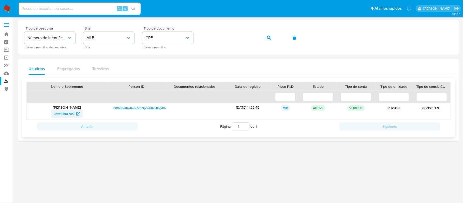
click at [70, 113] on span "2551080709" at bounding box center [64, 113] width 20 height 8
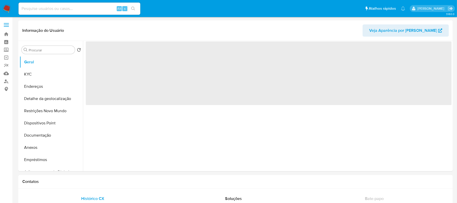
select select "10"
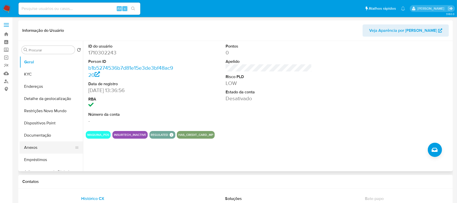
click at [27, 146] on button "Anexos" at bounding box center [49, 147] width 59 height 12
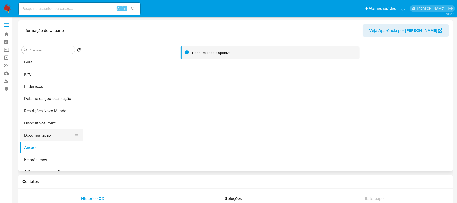
click at [41, 136] on button "Documentação" at bounding box center [49, 135] width 59 height 12
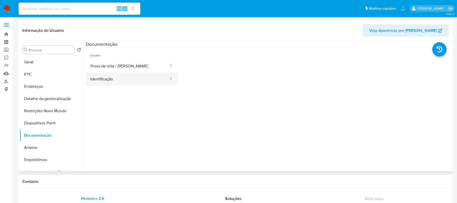
click at [124, 77] on button "Identificação" at bounding box center [128, 78] width 84 height 13
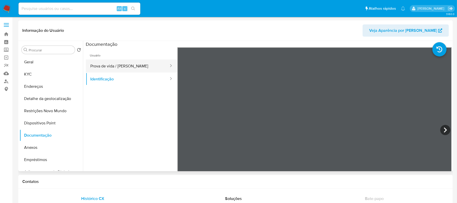
click at [140, 68] on button "Prova de vida / [PERSON_NAME]" at bounding box center [128, 65] width 84 height 13
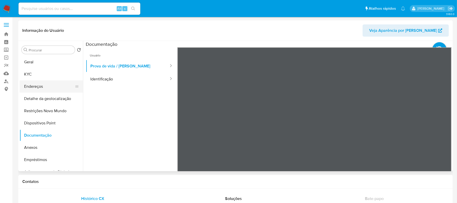
click at [47, 90] on button "Endereços" at bounding box center [49, 86] width 59 height 12
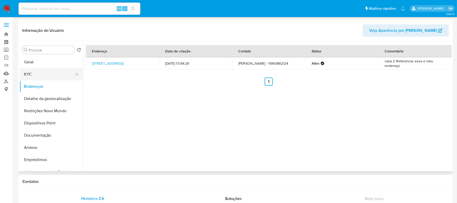
click at [33, 72] on button "KYC" at bounding box center [49, 74] width 59 height 12
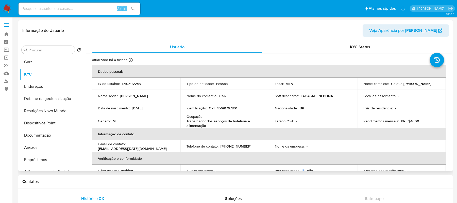
click at [187, 122] on p "Trabalhador dos serviços de hotelaria e alimentação" at bounding box center [224, 123] width 74 height 9
drag, startPoint x: 187, startPoint y: 121, endPoint x: 206, endPoint y: 125, distance: 20.1
click at [210, 125] on p "Trabalhador dos serviços de hotelaria e alimentação" at bounding box center [224, 123] width 74 height 9
copy p "Trabalhador dos serviços de hotelaria e alimentação"
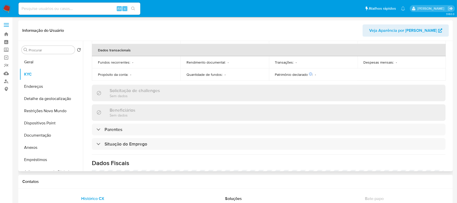
scroll to position [135, 0]
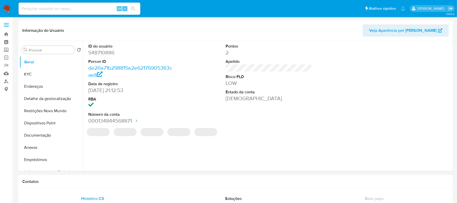
select select "10"
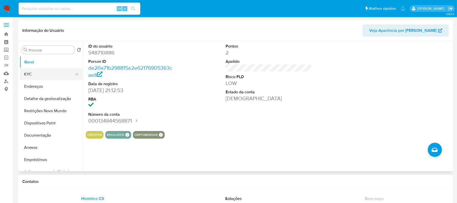
click at [44, 78] on button "KYC" at bounding box center [49, 74] width 59 height 12
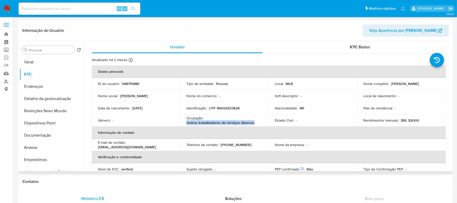
drag, startPoint x: 185, startPoint y: 120, endPoint x: 252, endPoint y: 123, distance: 66.8
click at [254, 123] on td "Ocupação : Outros trabalhadores de serviços diversos" at bounding box center [225, 120] width 89 height 12
copy p "Outros trabalhadores de serviços diversos"
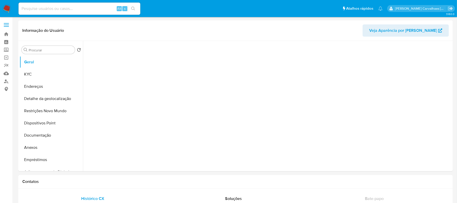
select select "10"
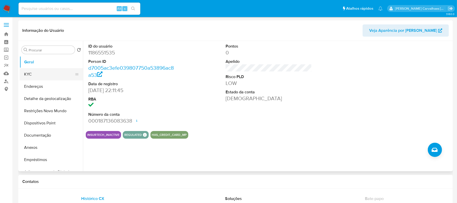
click at [32, 77] on button "KYC" at bounding box center [49, 74] width 59 height 12
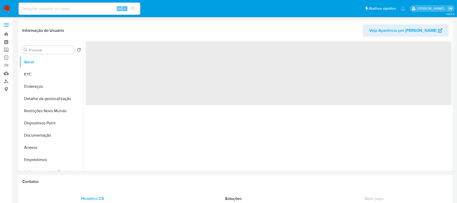
select select "10"
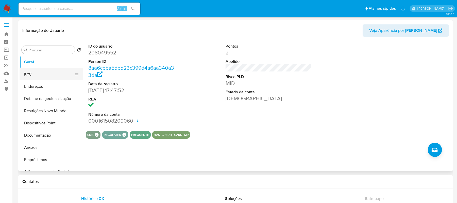
click at [36, 72] on button "KYC" at bounding box center [49, 74] width 59 height 12
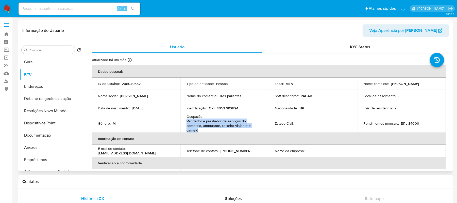
drag, startPoint x: 186, startPoint y: 122, endPoint x: 197, endPoint y: 129, distance: 12.1
click at [200, 129] on p "Vendedor e prestador de serviços do comércio, ambulante, caixeiro-viajante e ca…" at bounding box center [224, 126] width 74 height 14
copy p "Vendedor e prestador de serviços do comércio, ambulante, caixeiro-viajante e ca…"
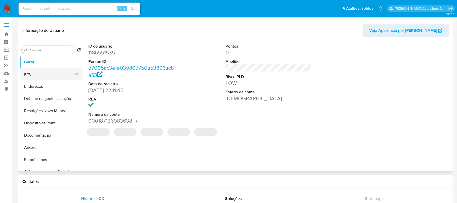
click at [30, 72] on button "KYC" at bounding box center [49, 74] width 59 height 12
select select "10"
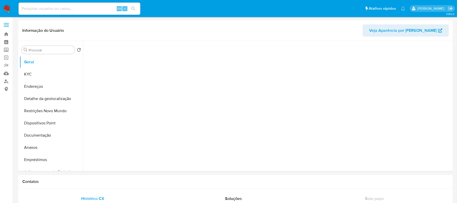
select select "10"
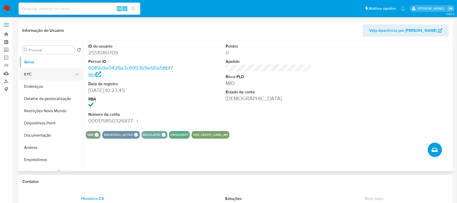
click at [33, 75] on button "KYC" at bounding box center [49, 74] width 59 height 12
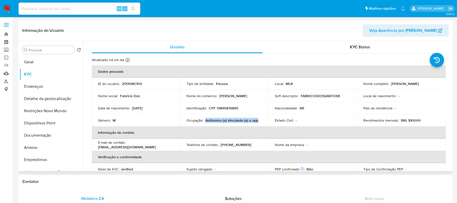
drag, startPoint x: 205, startPoint y: 121, endPoint x: 257, endPoint y: 121, distance: 51.6
click at [257, 121] on p "Autônomo (a) vinculado (a) a app" at bounding box center [231, 120] width 53 height 5
copy p "Autônomo (a) vinculado (a) a app"
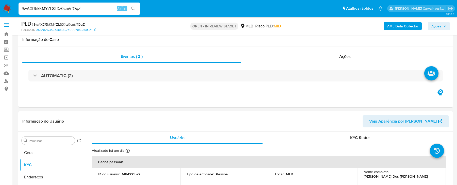
select select "10"
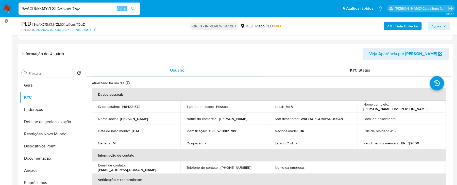
type input "SD2k9j1shQxgxJYYL7gjDiSX"
click at [134, 6] on button "search-icon" at bounding box center [133, 8] width 10 height 7
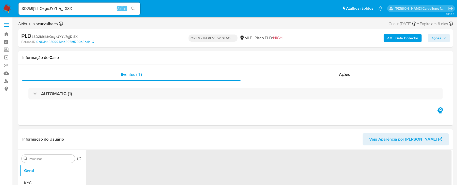
select select "10"
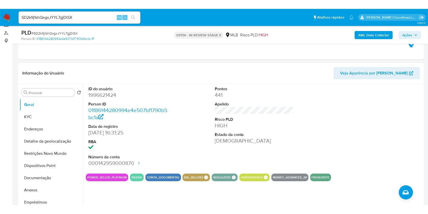
scroll to position [68, 0]
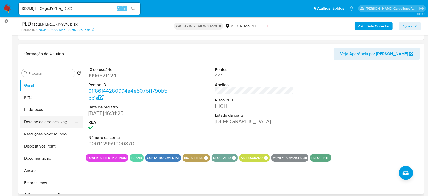
click at [53, 120] on button "Detalhe da geolocalização" at bounding box center [49, 122] width 59 height 12
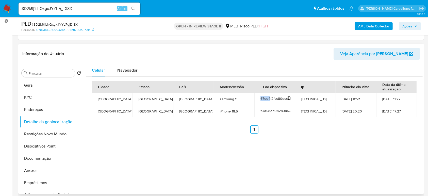
drag, startPoint x: 260, startPoint y: 98, endPoint x: 269, endPoint y: 97, distance: 9.7
click at [269, 97] on span "67ed4f2fcc80dceb60fdc7ba" at bounding box center [283, 98] width 44 height 5
click at [288, 97] on icon at bounding box center [290, 98] width 4 height 4
click at [289, 98] on icon at bounding box center [290, 98] width 4 height 4
drag, startPoint x: 288, startPoint y: 96, endPoint x: 293, endPoint y: 96, distance: 4.3
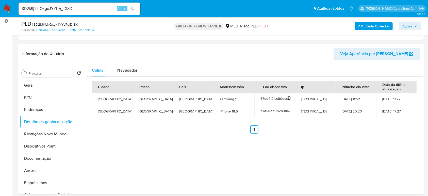
click at [289, 96] on icon at bounding box center [289, 97] width 3 height 3
click at [288, 98] on icon at bounding box center [290, 98] width 4 height 4
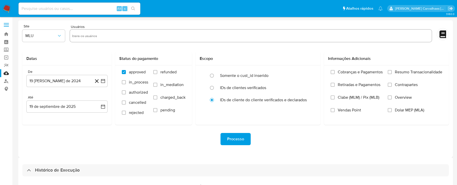
select select "10"
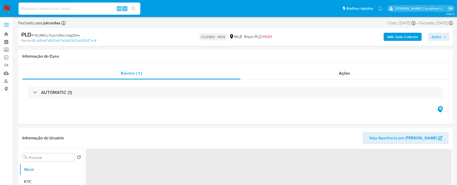
select select "10"
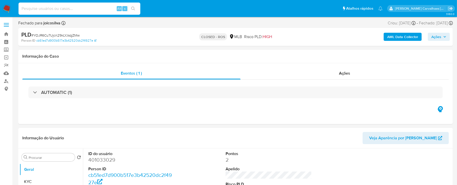
paste input "67ed4f2fcc80dceb60fdc7ba"
type input "67ed4f2fcc80dceb60fdc7ba"
click at [135, 8] on icon "search-icon" at bounding box center [133, 9] width 4 height 4
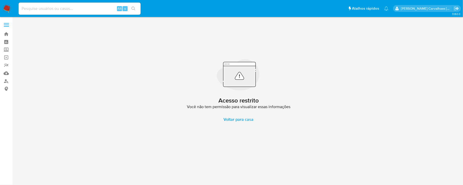
click at [45, 10] on input at bounding box center [80, 8] width 122 height 7
paste input "67ed4f2fcc80dceb60fdc7ba"
click at [19, 8] on input "67ed4f2fcc80dceb60fdc7ba" at bounding box center [80, 8] width 122 height 7
type input "67ed4f2fcc80dceb60fdc7ba"
click at [132, 10] on icon "search-icon" at bounding box center [133, 9] width 4 height 4
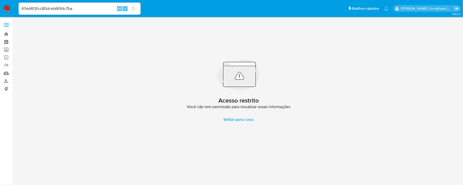
click at [133, 10] on icon "search-icon" at bounding box center [133, 9] width 4 height 4
click at [5, 34] on link "Bandeja" at bounding box center [30, 34] width 60 height 8
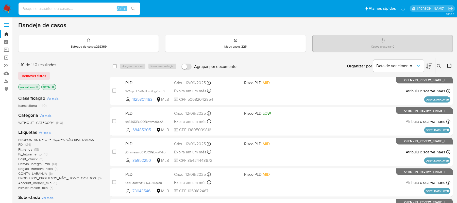
click at [60, 6] on input at bounding box center [80, 8] width 122 height 7
paste input "6wwij6ul1RotOeKNzmv4xNuL"
type input "6wwij6ul1RotOeKNzmv4xNuL"
click at [132, 9] on icon "search-icon" at bounding box center [133, 9] width 4 height 4
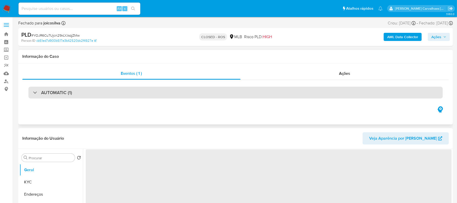
select select "10"
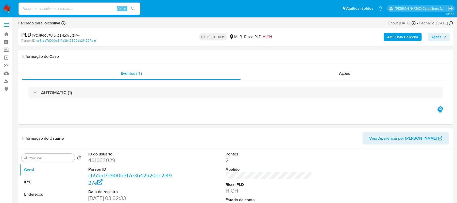
paste input "6wwij6ul1RotOeKNzmv4xNuL"
type input "6wwij6ul1RotOeKNzmv4xNuL"
click at [133, 8] on icon "search-icon" at bounding box center [133, 9] width 4 height 4
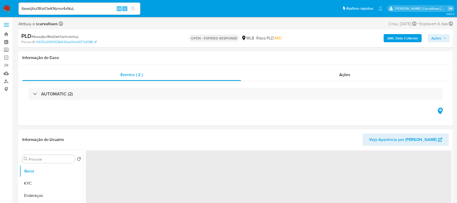
select select "10"
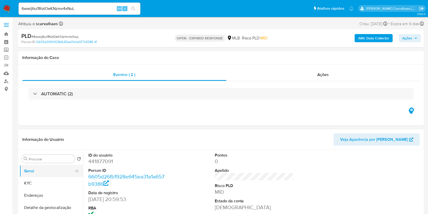
click at [31, 173] on button "Geral" at bounding box center [49, 171] width 59 height 12
click at [33, 183] on button "KYC" at bounding box center [49, 183] width 59 height 12
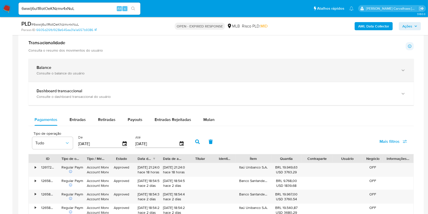
scroll to position [339, 0]
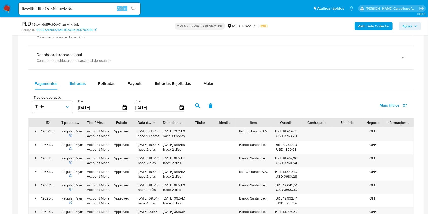
click at [74, 85] on span "Entradas" at bounding box center [78, 84] width 16 height 6
select select "10"
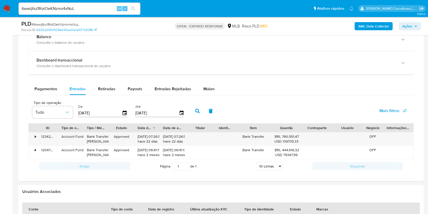
scroll to position [329, 0]
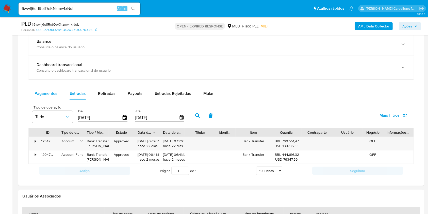
click at [48, 96] on span "Pagamentos" at bounding box center [46, 93] width 23 height 6
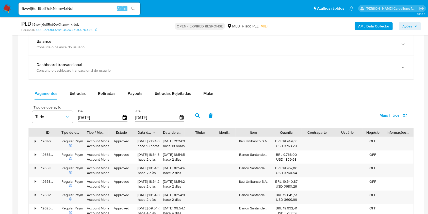
scroll to position [430, 0]
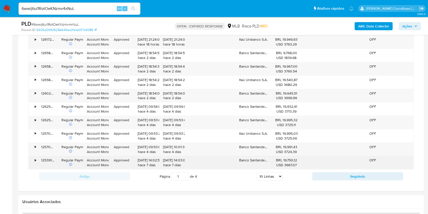
click at [47, 161] on div "125391324943" at bounding box center [48, 162] width 20 height 13
click at [36, 161] on div "•" at bounding box center [35, 160] width 1 height 5
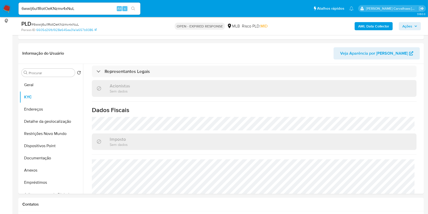
scroll to position [58, 0]
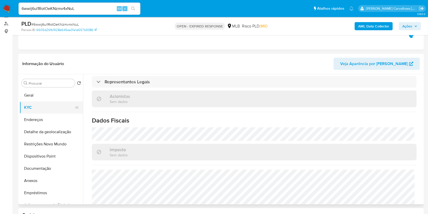
drag, startPoint x: 40, startPoint y: 109, endPoint x: 51, endPoint y: 110, distance: 10.6
click at [40, 109] on button "KYC" at bounding box center [49, 107] width 59 height 12
click at [54, 94] on button "Geral" at bounding box center [49, 95] width 59 height 12
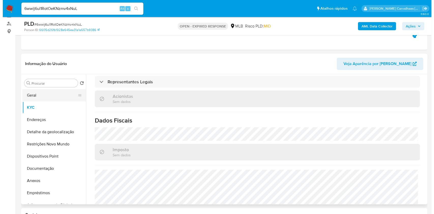
scroll to position [0, 0]
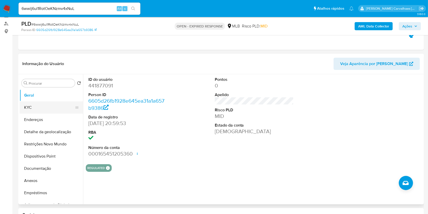
click at [34, 108] on button "KYC" at bounding box center [49, 107] width 59 height 12
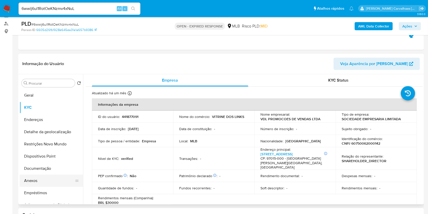
click at [45, 179] on button "Anexos" at bounding box center [49, 180] width 59 height 12
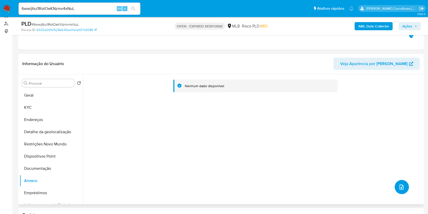
click at [399, 184] on icon "upload-file" at bounding box center [402, 187] width 6 height 6
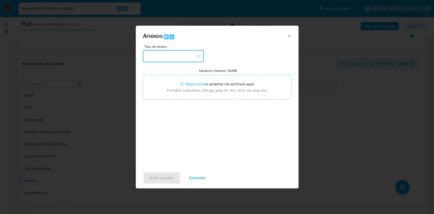
click at [196, 54] on icon "button" at bounding box center [198, 56] width 5 height 5
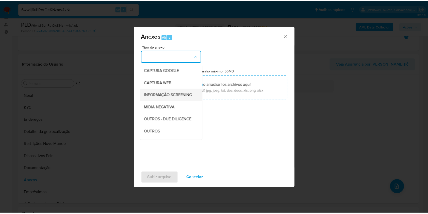
scroll to position [34, 0]
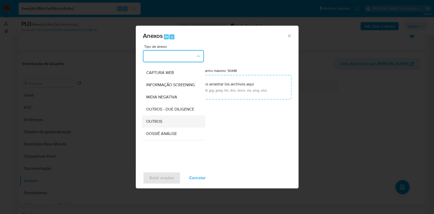
click at [160, 124] on span "OUTROS" at bounding box center [154, 121] width 16 height 5
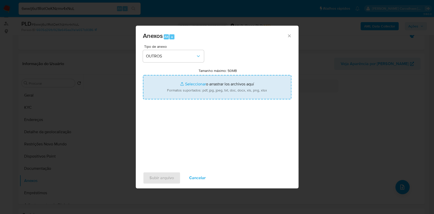
click at [187, 85] on input "Tamanho máximo: 50MB Seleccionar archivos" at bounding box center [217, 87] width 148 height 24
type input "C:\fakepath\Mulan VDL PROMOCOES DE VENDAS LTDA441877091_2025_09_12_13_38_23 - D…"
click at [193, 84] on input "Tamanho máximo: 50MB Seleccionar archivos" at bounding box center [217, 87] width 148 height 24
type input "C:\fakepath\Declinio - 6wwij6ul1RotOeKNzmv4xNuL - CNPJ 60750062000142 - VDL PRO…"
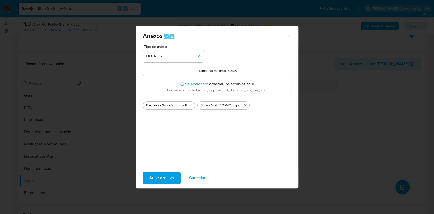
click at [165, 176] on span "Subir arquivo" at bounding box center [161, 177] width 24 height 11
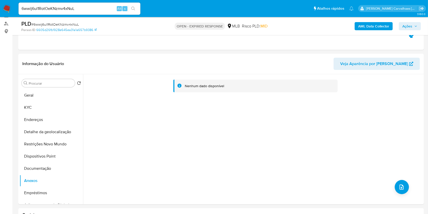
click at [406, 26] on span "Ações" at bounding box center [408, 26] width 10 height 8
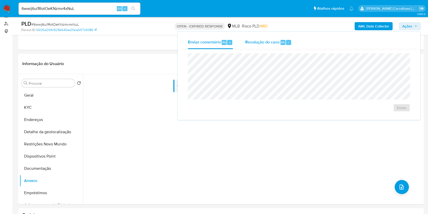
click at [257, 43] on span "Resolução do caso" at bounding box center [262, 42] width 34 height 6
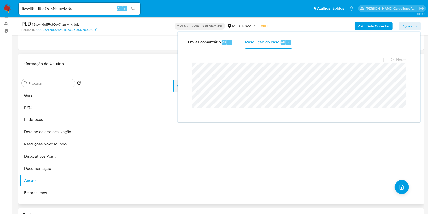
click at [150, 169] on div "Nenhum dado disponível" at bounding box center [253, 139] width 340 height 130
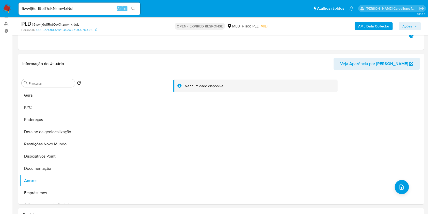
click at [184, 23] on p "OPEN - EXPIRED RESPONSE" at bounding box center [200, 26] width 50 height 7
drag, startPoint x: 176, startPoint y: 27, endPoint x: 224, endPoint y: 26, distance: 48.0
click at [224, 26] on p "OPEN - EXPIRED RESPONSE" at bounding box center [200, 26] width 50 height 7
drag, startPoint x: 220, startPoint y: 27, endPoint x: 221, endPoint y: 24, distance: 3.0
copy p "OPEN - EXPIRED RESPONSE"
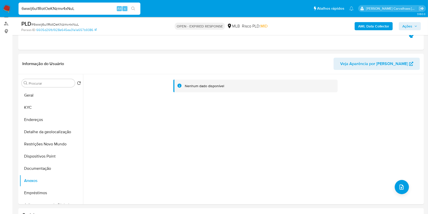
drag, startPoint x: 80, startPoint y: 10, endPoint x: 0, endPoint y: 4, distance: 79.9
click at [0, 4] on nav "Pausado Ver notificaciones 6wwij6ul1RotOeKNzmv4xNuL Alt s Atalhos rápidos Presi…" at bounding box center [214, 8] width 428 height 17
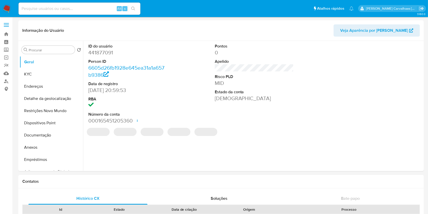
select select "10"
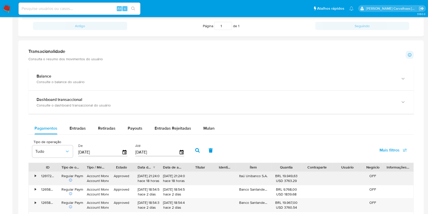
scroll to position [237, 0]
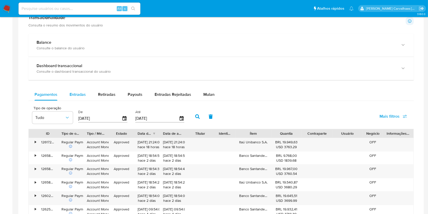
click at [74, 95] on span "Entradas" at bounding box center [78, 94] width 16 height 6
select select "10"
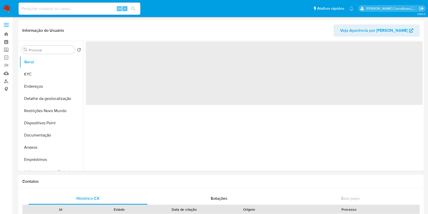
select select "10"
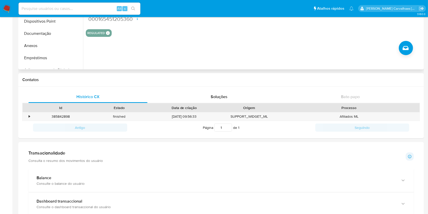
scroll to position [271, 0]
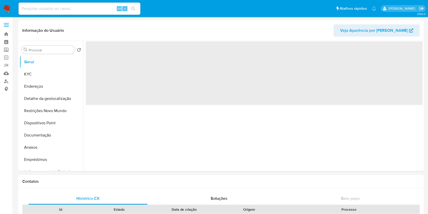
select select "10"
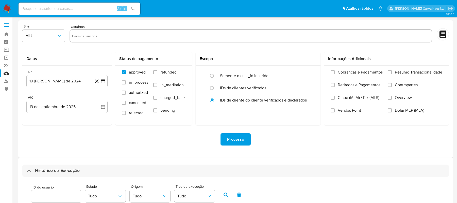
select select "10"
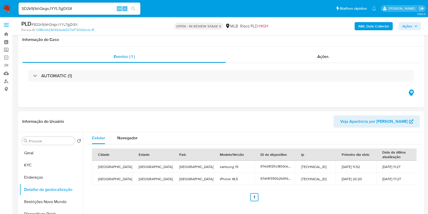
select select "10"
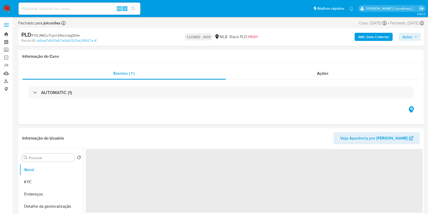
click at [6, 33] on link "Bandeja" at bounding box center [30, 34] width 60 height 8
select select "10"
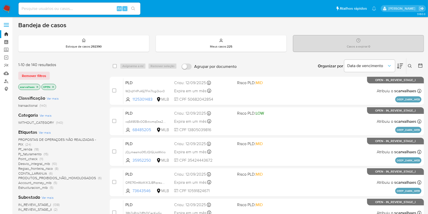
click at [399, 64] on icon at bounding box center [400, 66] width 6 height 6
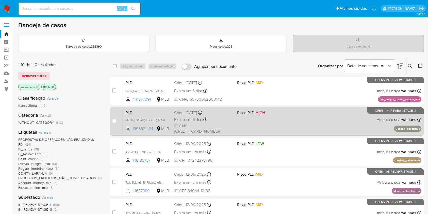
click at [249, 125] on div "PLD SD2k9j1shQxgxJYYL7gjDiSX 1996621424 MLB Risco PLD: HIGH Criou: 12/08/2025 C…" at bounding box center [272, 121] width 298 height 26
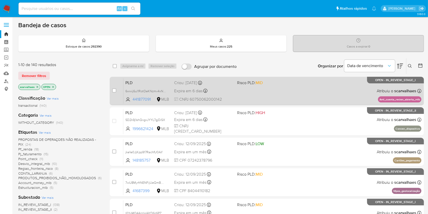
click at [220, 94] on div "PLD 6wwij6ul1RotOeKNzmv4xNuL 441877091 MLB Risco PLD: MID Criou: 12/08/2025 Cri…" at bounding box center [272, 91] width 298 height 26
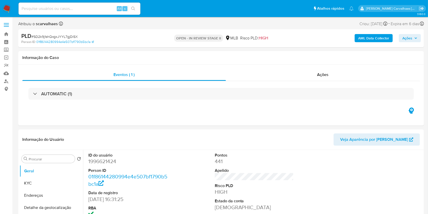
select select "10"
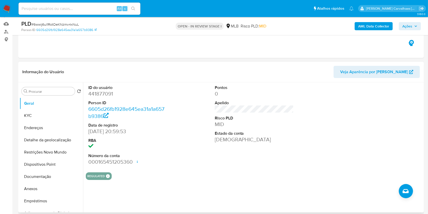
scroll to position [68, 0]
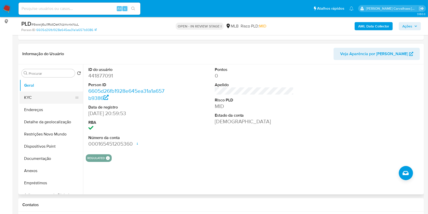
click at [40, 99] on button "KYC" at bounding box center [49, 97] width 59 height 12
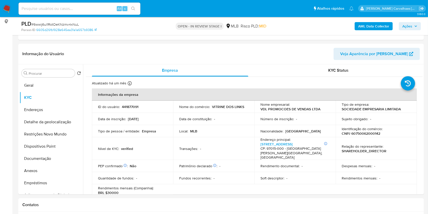
click at [406, 26] on span "Ações" at bounding box center [408, 26] width 10 height 8
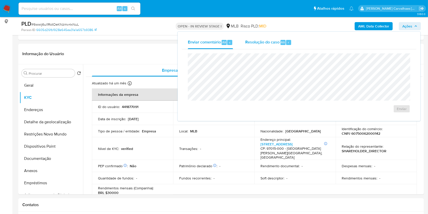
click at [270, 40] on span "Resolução do caso" at bounding box center [262, 42] width 34 height 6
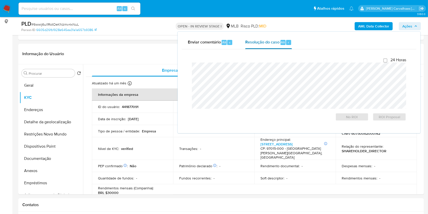
click at [265, 42] on span "Resolução do caso" at bounding box center [262, 42] width 34 height 6
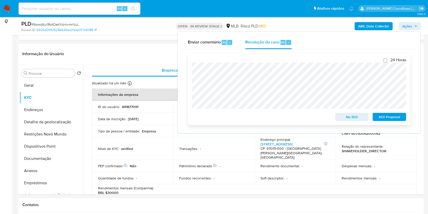
click at [354, 118] on span "No ROI" at bounding box center [352, 116] width 26 height 7
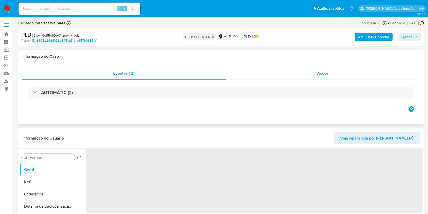
select select "10"
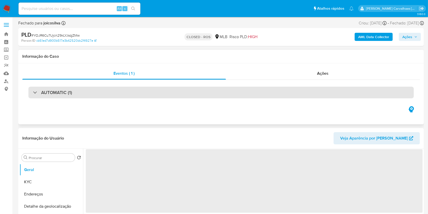
select select "10"
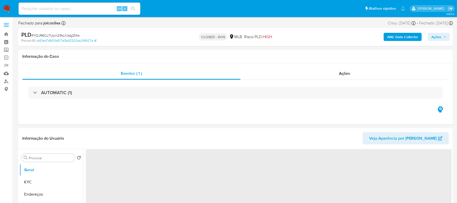
select select "10"
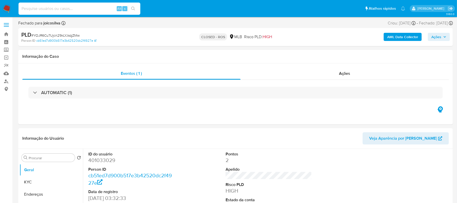
paste input "9wAXD5kKMYZLS3Xz0cmVfOqZ"
type input "9wAXD5kKMYZLS3Xz0cmVfOqZ"
click at [133, 7] on icon "search-icon" at bounding box center [133, 9] width 4 height 4
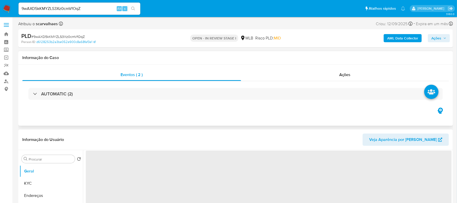
select select "10"
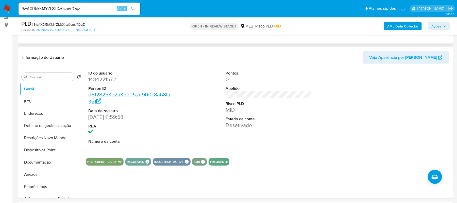
scroll to position [68, 0]
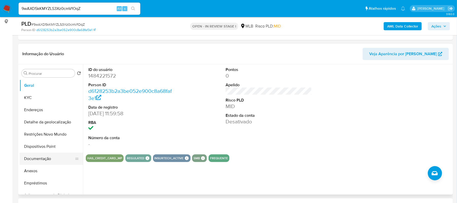
click at [50, 156] on button "Documentação" at bounding box center [49, 158] width 59 height 12
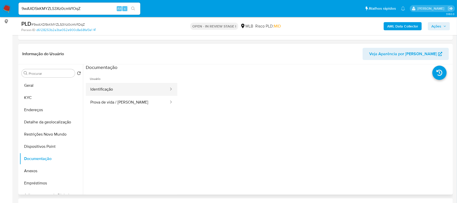
click at [109, 87] on button "Identificação" at bounding box center [128, 89] width 84 height 13
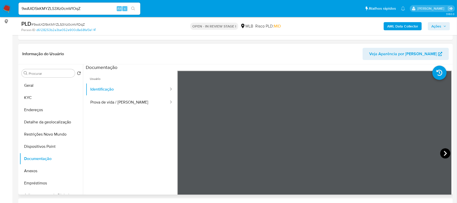
click at [441, 152] on icon at bounding box center [446, 153] width 10 height 10
click at [182, 152] on icon at bounding box center [184, 153] width 10 height 10
click at [46, 86] on button "Geral" at bounding box center [49, 85] width 59 height 12
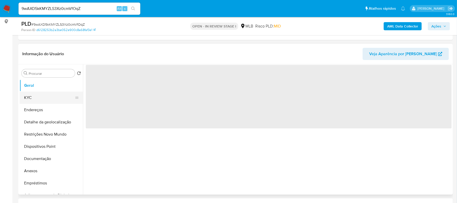
click at [45, 98] on button "KYC" at bounding box center [49, 97] width 59 height 12
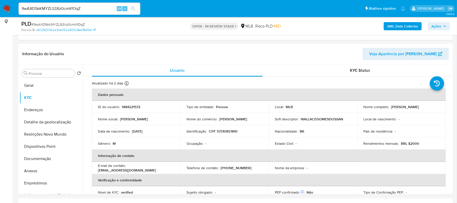
drag, startPoint x: 131, startPoint y: 132, endPoint x: 152, endPoint y: 130, distance: 20.7
click at [152, 130] on div "Data de nascimento : 19/06/2003" at bounding box center [136, 131] width 76 height 5
copy div "19/06/2003"
click at [34, 98] on button "KYC" at bounding box center [49, 97] width 59 height 12
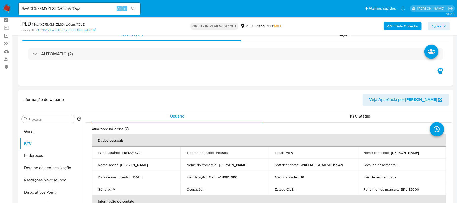
scroll to position [34, 0]
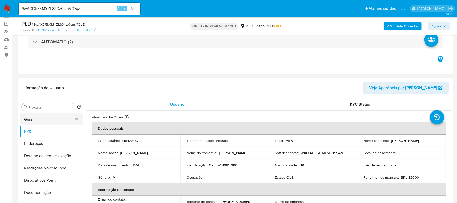
click at [34, 121] on button "Geral" at bounding box center [49, 119] width 59 height 12
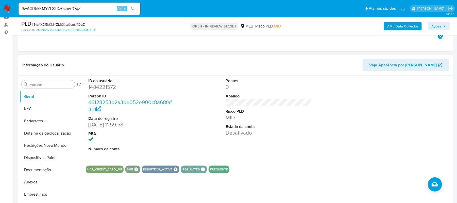
scroll to position [68, 0]
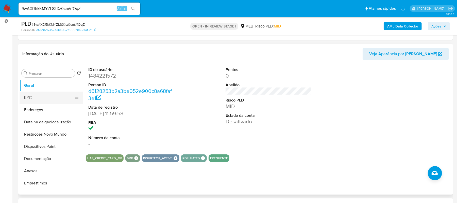
click at [34, 98] on button "KYC" at bounding box center [49, 97] width 59 height 12
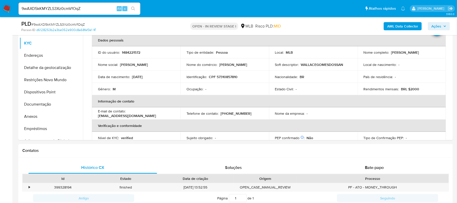
scroll to position [123, 0]
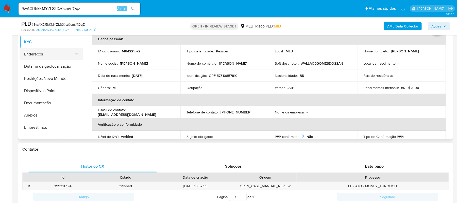
click at [47, 56] on button "Endereços" at bounding box center [49, 54] width 59 height 12
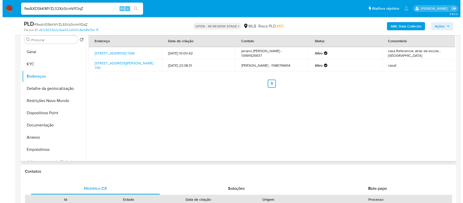
scroll to position [89, 0]
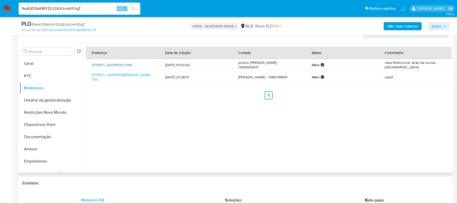
click at [112, 62] on link "Avenida São Francisco De Assis 1396, Praia Grande, São Paulo, 11724475, Brasil …" at bounding box center [112, 64] width 40 height 5
click at [48, 126] on button "Dispositivos Point" at bounding box center [49, 124] width 59 height 12
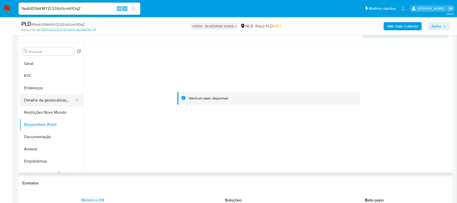
click at [56, 100] on button "Detalhe da geolocalização" at bounding box center [49, 100] width 59 height 12
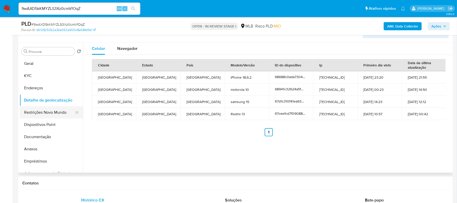
click at [52, 112] on button "Restrições Novo Mundo" at bounding box center [49, 112] width 59 height 12
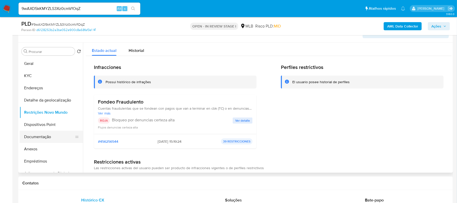
click at [33, 137] on button "Documentação" at bounding box center [49, 137] width 59 height 12
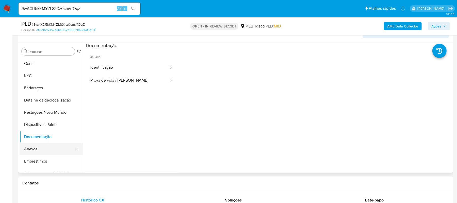
click at [37, 146] on button "Anexos" at bounding box center [49, 149] width 59 height 12
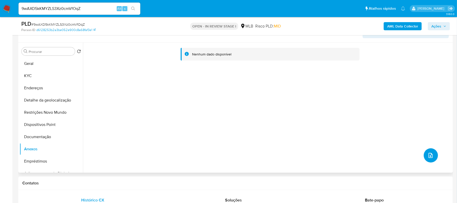
click at [430, 155] on icon "upload-file" at bounding box center [431, 155] width 6 height 6
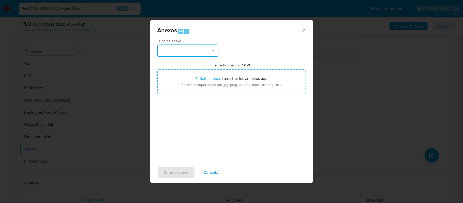
click at [215, 46] on button "button" at bounding box center [187, 50] width 61 height 12
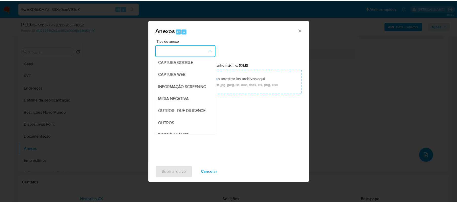
scroll to position [68, 0]
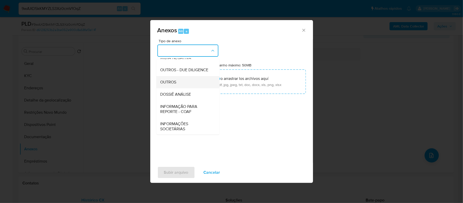
click at [180, 88] on div "OUTROS" at bounding box center [186, 82] width 52 height 12
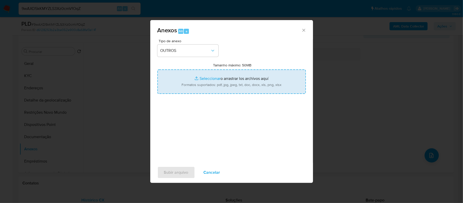
click at [203, 77] on input "Tamanho máximo: 50MB Seleccionar archivos" at bounding box center [231, 81] width 148 height 24
type input "C:\fakepath\SAR - xxxx - CPF 57310857810 - WALLACE GOMES DOS SANTOS.pdf"
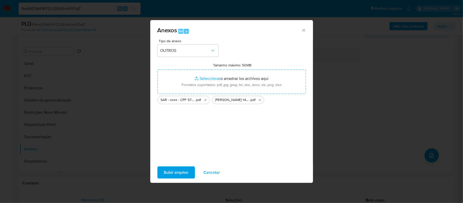
click at [164, 169] on span "Subir arquivo" at bounding box center [176, 172] width 24 height 11
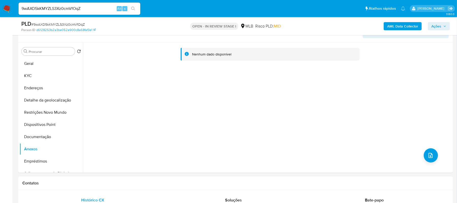
click at [440, 26] on span "Ações" at bounding box center [437, 26] width 10 height 8
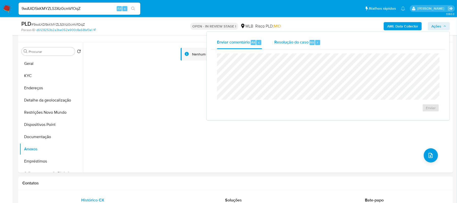
click at [299, 42] on span "Resolução do caso" at bounding box center [292, 42] width 34 height 6
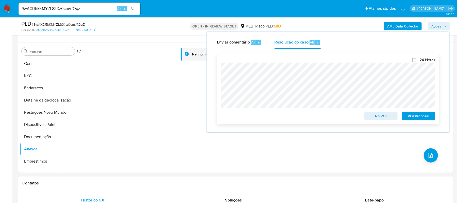
click at [417, 117] on span "ROI Proposal" at bounding box center [419, 115] width 26 height 7
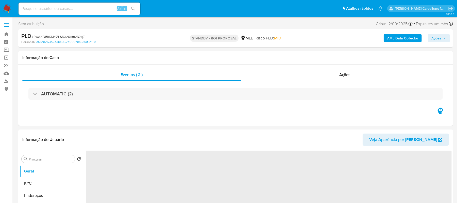
select select "10"
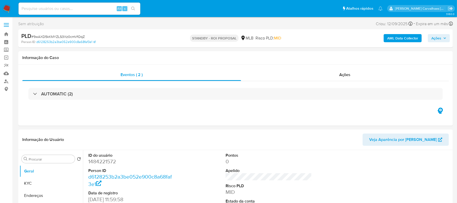
click at [87, 8] on input at bounding box center [80, 8] width 122 height 7
paste input "zY7kI7UsCfsaW4BV3pk05abN"
type input "zY7kI7UsCfsaW4BV3pk05abN"
click at [133, 7] on icon "search-icon" at bounding box center [133, 9] width 4 height 4
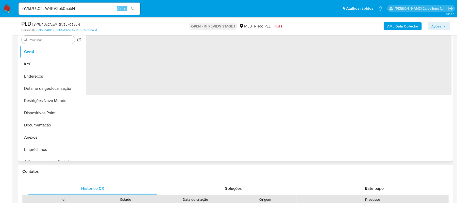
select select "10"
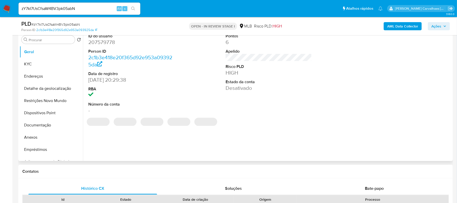
scroll to position [102, 0]
click at [41, 138] on button "Anexos" at bounding box center [49, 137] width 59 height 12
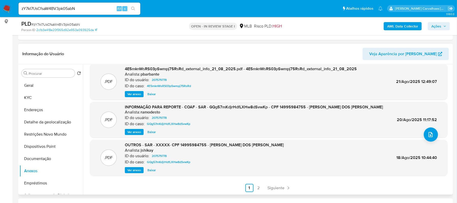
scroll to position [203, 0]
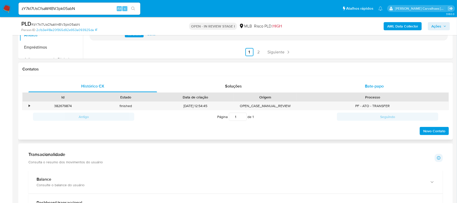
click at [374, 86] on span "Bate-papo" at bounding box center [374, 86] width 19 height 6
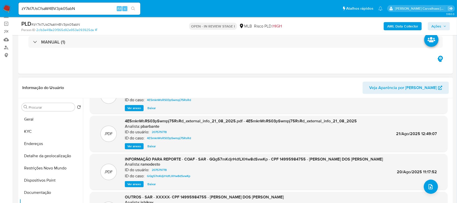
scroll to position [34, 0]
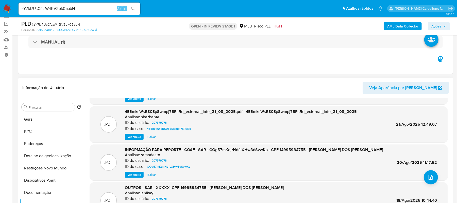
click at [131, 175] on span "Ver anexo" at bounding box center [134, 174] width 14 height 5
click at [131, 175] on div "Ver anexo Baixar" at bounding box center [254, 174] width 258 height 6
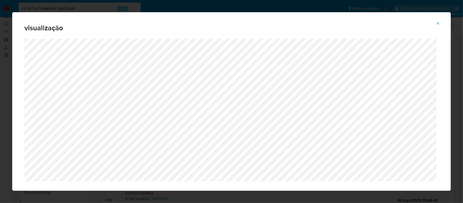
click at [438, 23] on icon "Attachment preview" at bounding box center [438, 23] width 4 height 4
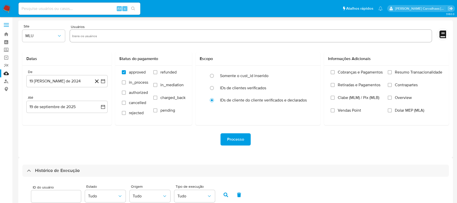
select select "10"
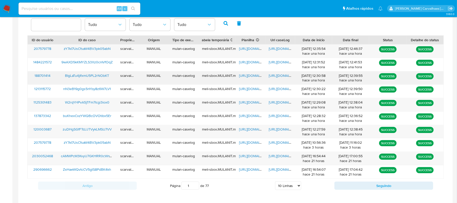
click at [272, 74] on span "[URL][DOMAIN_NAME]" at bounding box center [286, 75] width 35 height 5
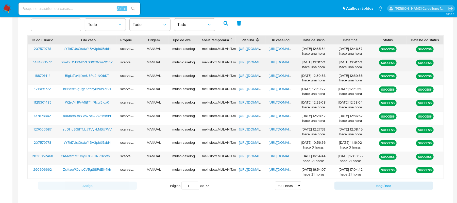
click at [278, 60] on span "https://docs.google.com/document/d/1sxvDRe1bsMOOYwjl0V7IwbKuFVtjMSusRnYzvOJ23Jg…" at bounding box center [286, 61] width 35 height 5
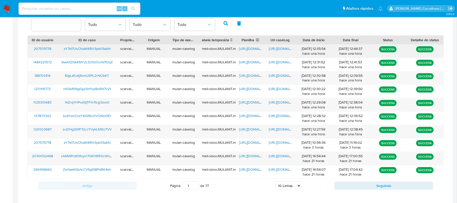
click at [280, 47] on span "https://docs.google.com/document/d/1jepViLDqZ8Hoa-ianvT4qTalApfYpOwc6t7o-uwFCNE…" at bounding box center [286, 48] width 35 height 5
click at [248, 48] on span "https://docs.google.com/spreadsheets/d/123kodBIAwp54u_P68Fda6SpzkkEkgXehr8WlSjS…" at bounding box center [257, 48] width 35 height 5
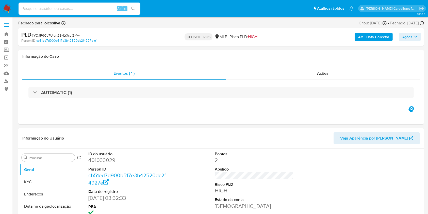
select select "10"
paste input "F8UBF4WbSQqxXu88UPZn9LNZ"
type input "F8UBF4WbSQqxXu88UPZn9LNZ"
click at [132, 9] on icon "search-icon" at bounding box center [133, 9] width 4 height 4
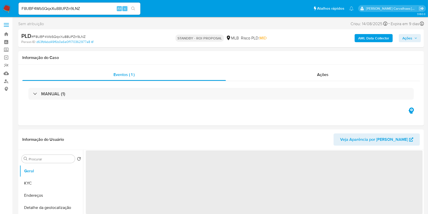
select select "10"
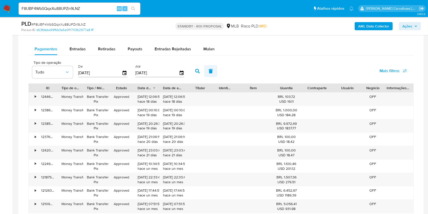
scroll to position [406, 0]
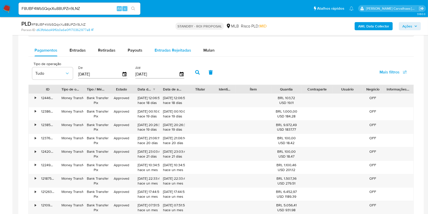
click at [172, 51] on span "Entradas Rejeitadas" at bounding box center [173, 50] width 37 height 6
select select "10"
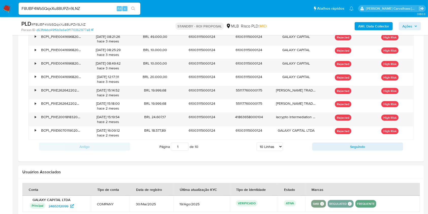
scroll to position [538, 0]
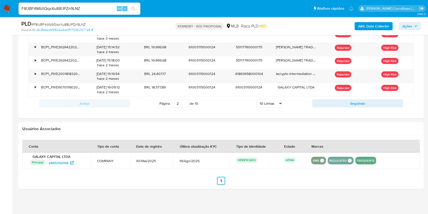
click at [184, 101] on input "2" at bounding box center [180, 103] width 18 height 8
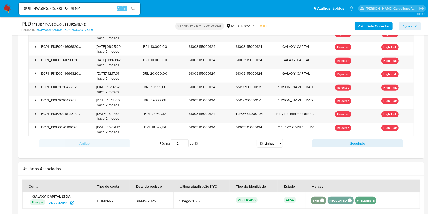
scroll to position [470, 0]
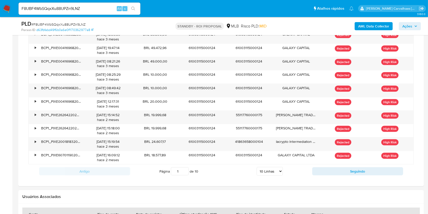
click at [184, 172] on input "1" at bounding box center [180, 171] width 18 height 8
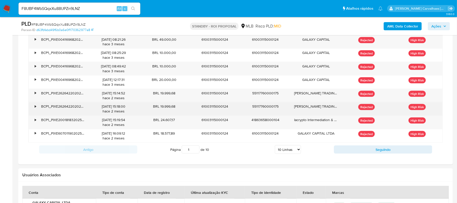
scroll to position [504, 0]
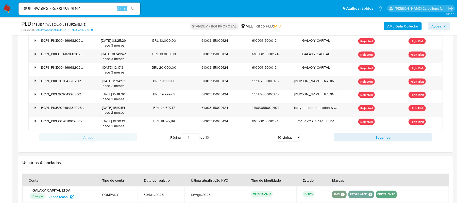
click at [194, 136] on input "1" at bounding box center [191, 137] width 18 height 8
click at [195, 138] on input "2" at bounding box center [191, 137] width 18 height 8
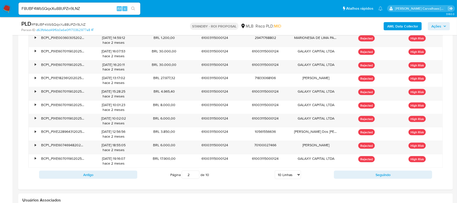
scroll to position [470, 0]
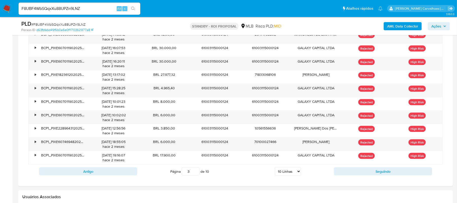
click at [195, 172] on input "3" at bounding box center [191, 171] width 18 height 8
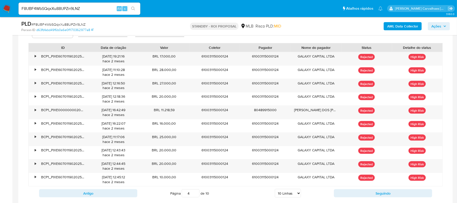
scroll to position [436, 0]
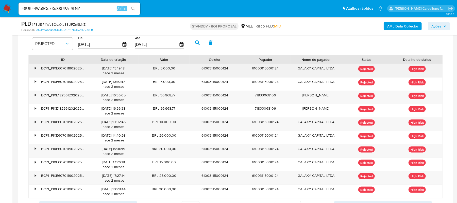
drag, startPoint x: 148, startPoint y: 58, endPoint x: 193, endPoint y: 77, distance: 49.6
click at [193, 77] on div "ID Data de criação Valor Coletor Pagador Nome do pagador Status Detalhe do stat…" at bounding box center [235, 126] width 415 height 143
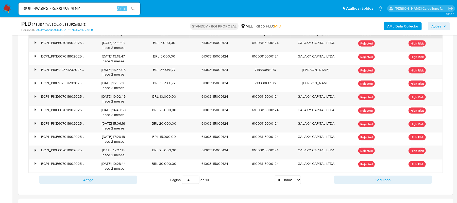
scroll to position [504, 0]
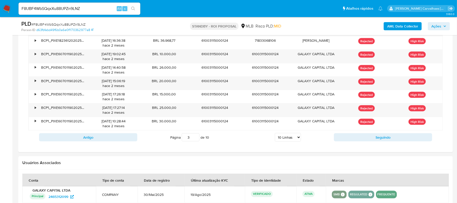
click at [195, 141] on input "3" at bounding box center [191, 137] width 18 height 8
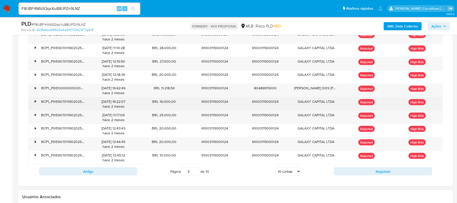
scroll to position [436, 0]
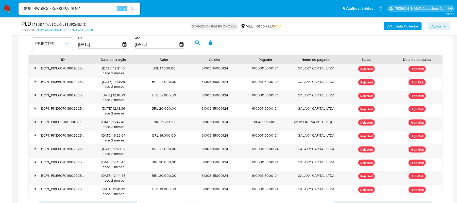
click at [243, 45] on div "Estado REJECTED De 22/06/2025 Até 19/09/2025" at bounding box center [235, 41] width 415 height 25
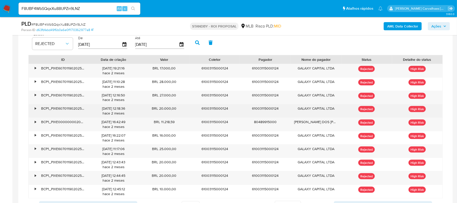
scroll to position [470, 0]
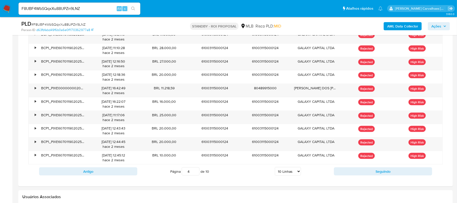
click at [195, 171] on input "4" at bounding box center [191, 171] width 18 height 8
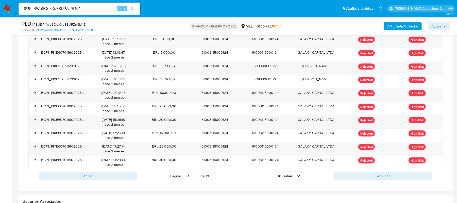
scroll to position [504, 0]
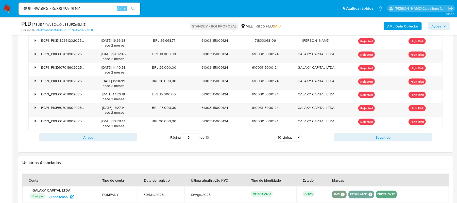
click at [196, 139] on input "5" at bounding box center [191, 137] width 18 height 8
click at [195, 141] on input "5" at bounding box center [191, 137] width 18 height 8
click at [195, 139] on input "6" at bounding box center [191, 137] width 18 height 8
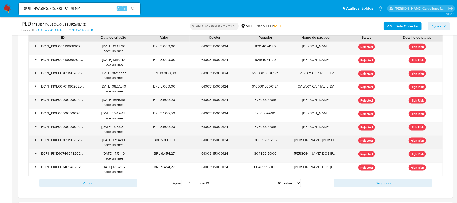
scroll to position [470, 0]
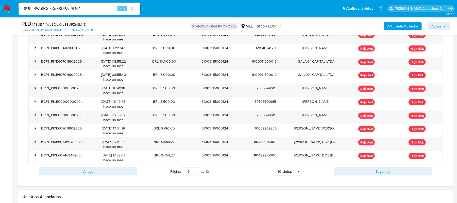
click at [194, 174] on input "6" at bounding box center [191, 171] width 18 height 8
click at [195, 172] on input "7" at bounding box center [191, 171] width 18 height 8
click at [196, 171] on input "8" at bounding box center [191, 171] width 18 height 8
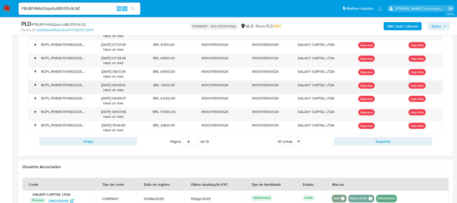
scroll to position [504, 0]
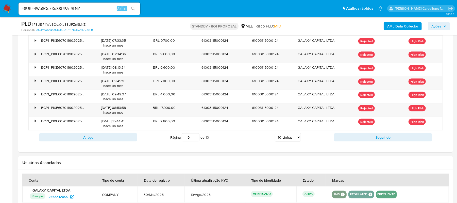
click at [196, 139] on input "9" at bounding box center [191, 137] width 18 height 8
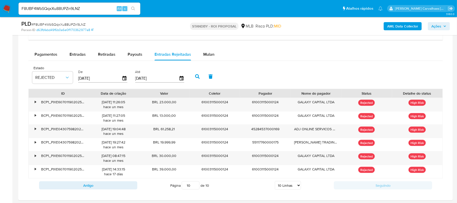
scroll to position [436, 0]
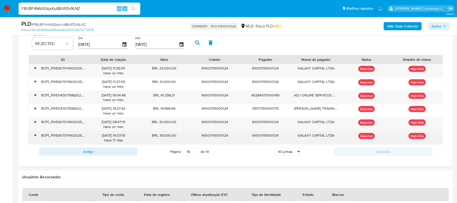
drag, startPoint x: 160, startPoint y: 138, endPoint x: 170, endPoint y: 138, distance: 9.7
click at [169, 138] on div "BRL 39.000,00" at bounding box center [164, 137] width 51 height 13
click at [182, 136] on div "BRL 39.000,00" at bounding box center [164, 137] width 51 height 13
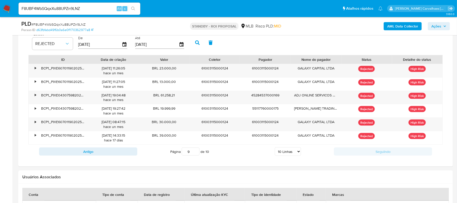
click at [195, 155] on input "9" at bounding box center [191, 151] width 18 height 8
click at [195, 155] on input "1" at bounding box center [191, 151] width 18 height 8
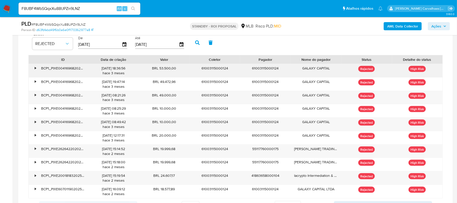
drag, startPoint x: 159, startPoint y: 71, endPoint x: 177, endPoint y: 71, distance: 18.0
click at [177, 71] on div "BRL 53.500,00" at bounding box center [164, 70] width 51 height 13
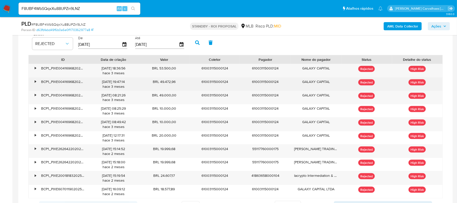
drag, startPoint x: 160, startPoint y: 81, endPoint x: 175, endPoint y: 84, distance: 15.4
click at [175, 84] on div "BRL 49.472,96" at bounding box center [164, 83] width 51 height 13
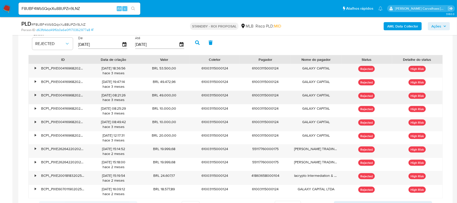
drag, startPoint x: 160, startPoint y: 97, endPoint x: 176, endPoint y: 99, distance: 16.5
click at [176, 99] on div "BRL 49.000,00" at bounding box center [164, 97] width 51 height 13
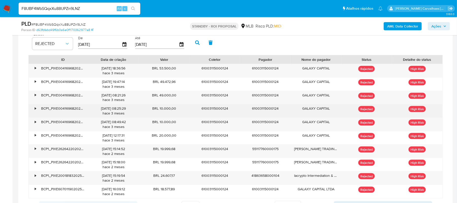
drag, startPoint x: 161, startPoint y: 111, endPoint x: 174, endPoint y: 112, distance: 13.2
click at [174, 112] on div "BRL 10.000,00" at bounding box center [164, 110] width 51 height 13
click at [169, 116] on div "BRL 10.000,00" at bounding box center [164, 110] width 51 height 13
drag, startPoint x: 160, startPoint y: 110, endPoint x: 177, endPoint y: 110, distance: 17.8
click at [177, 110] on div "BRL 10.000,00" at bounding box center [164, 110] width 51 height 13
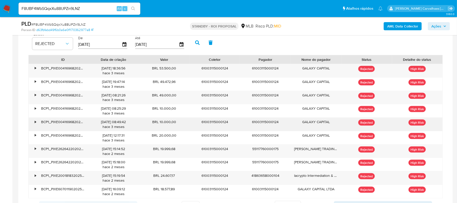
drag, startPoint x: 159, startPoint y: 122, endPoint x: 177, endPoint y: 123, distance: 18.3
click at [177, 123] on div "BRL 10.000,00" at bounding box center [164, 124] width 51 height 13
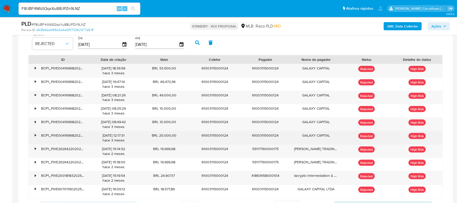
drag, startPoint x: 160, startPoint y: 137, endPoint x: 177, endPoint y: 136, distance: 17.3
click at [177, 136] on div "BRL 20.000,00" at bounding box center [164, 137] width 51 height 13
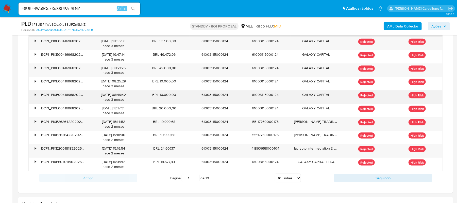
scroll to position [470, 0]
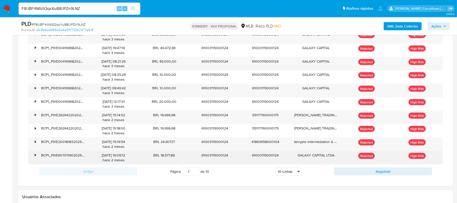
drag, startPoint x: 161, startPoint y: 158, endPoint x: 177, endPoint y: 156, distance: 16.9
click at [177, 156] on div "BRL 18.577,89" at bounding box center [164, 157] width 51 height 13
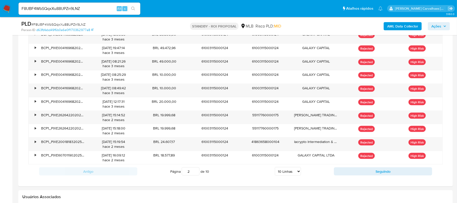
click at [196, 172] on input "2" at bounding box center [191, 171] width 18 height 8
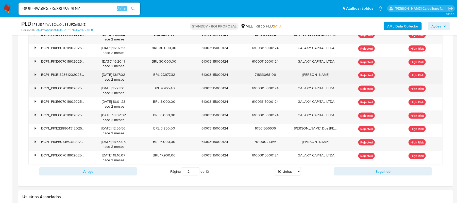
scroll to position [436, 0]
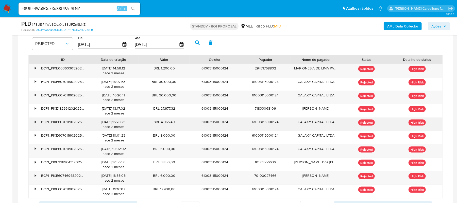
click at [174, 128] on div "BRL 4.965,40" at bounding box center [164, 124] width 51 height 13
drag, startPoint x: 162, startPoint y: 123, endPoint x: 158, endPoint y: 123, distance: 3.8
click at [164, 123] on div "BRL 4.965,40" at bounding box center [164, 124] width 51 height 13
drag, startPoint x: 161, startPoint y: 124, endPoint x: 175, endPoint y: 124, distance: 14.7
click at [175, 124] on div "BRL 4.965,40" at bounding box center [164, 124] width 51 height 13
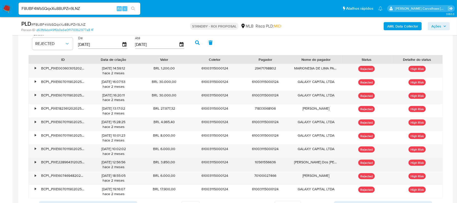
scroll to position [470, 0]
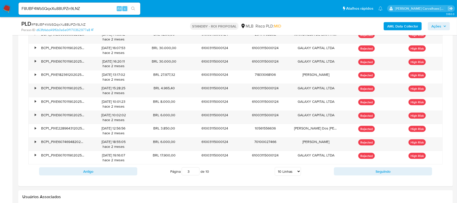
click at [196, 172] on input "3" at bounding box center [191, 171] width 18 height 8
click at [196, 172] on input "4" at bounding box center [191, 171] width 18 height 8
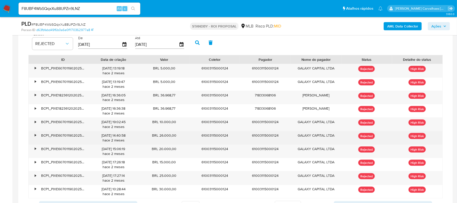
scroll to position [504, 0]
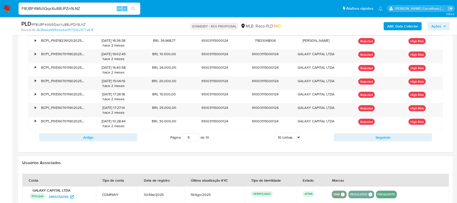
click at [196, 138] on input "5" at bounding box center [191, 137] width 18 height 8
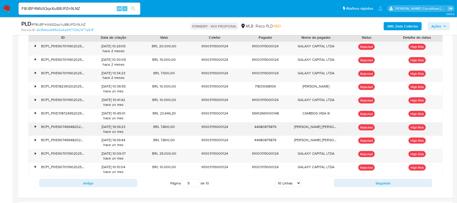
scroll to position [470, 0]
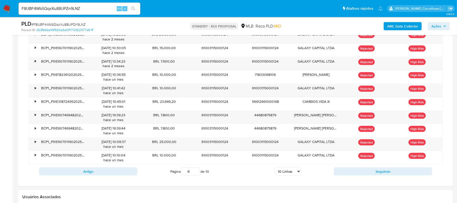
click at [195, 172] on input "6" at bounding box center [191, 171] width 18 height 8
click at [195, 172] on input "7" at bounding box center [191, 171] width 18 height 8
click at [196, 173] on input "8" at bounding box center [191, 171] width 18 height 8
click at [227, 175] on div "Página 8 de 10 5 Linhas 10 Linhas 20 Linhas 25 Linhas 50 Linhas 100 Linhas" at bounding box center [235, 171] width 197 height 10
click at [196, 171] on input "9" at bounding box center [191, 171] width 18 height 8
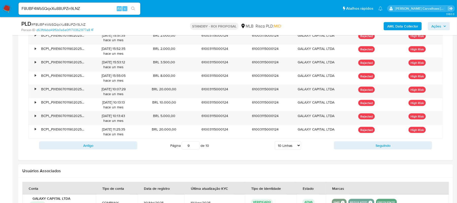
scroll to position [504, 0]
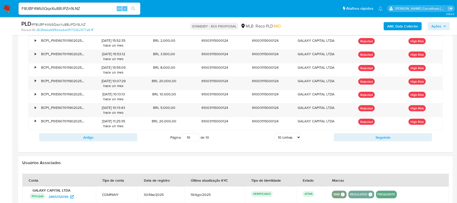
click at [194, 138] on input "10" at bounding box center [191, 137] width 18 height 8
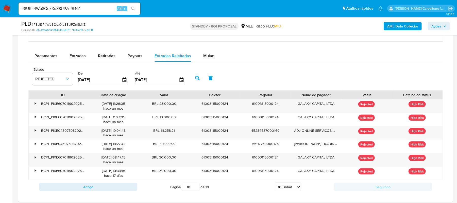
scroll to position [396, 0]
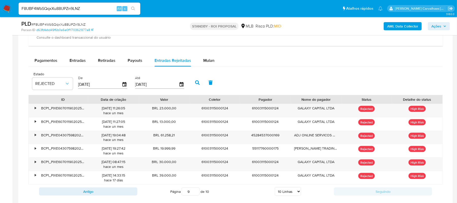
click at [195, 195] on input "9" at bounding box center [191, 191] width 18 height 8
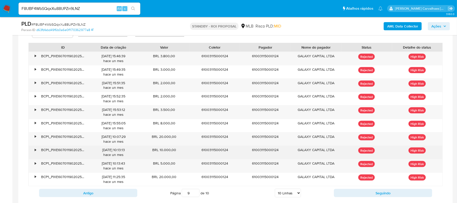
scroll to position [464, 0]
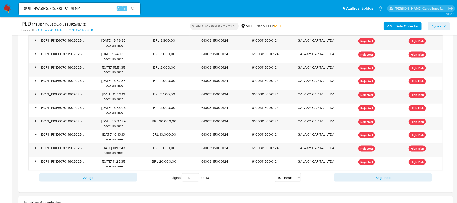
click at [195, 181] on input "8" at bounding box center [191, 177] width 18 height 8
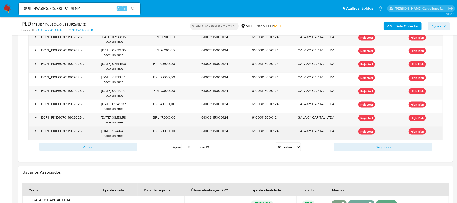
scroll to position [498, 0]
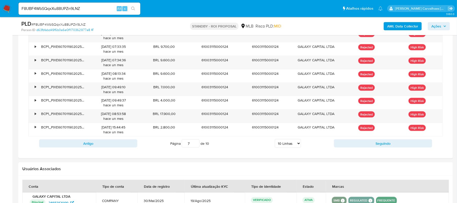
click at [196, 147] on input "7" at bounding box center [191, 143] width 18 height 8
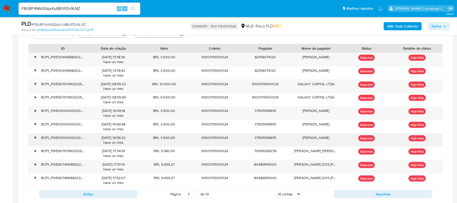
scroll to position [464, 0]
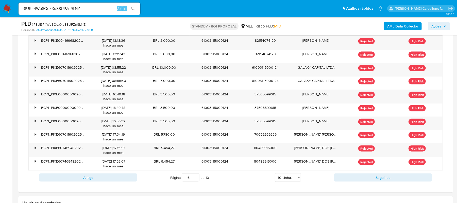
click at [196, 181] on input "6" at bounding box center [191, 177] width 18 height 8
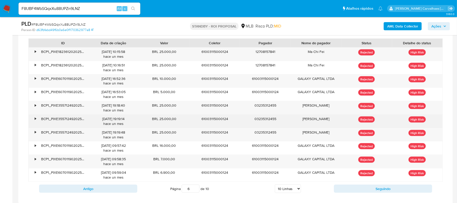
scroll to position [498, 0]
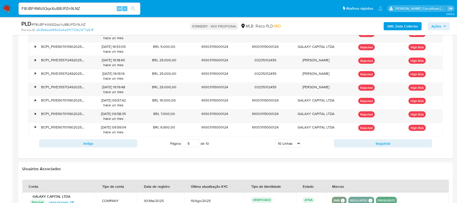
click at [195, 147] on input "5" at bounding box center [191, 143] width 18 height 8
click at [194, 147] on input "4" at bounding box center [191, 143] width 18 height 8
click at [195, 147] on input "3" at bounding box center [191, 143] width 18 height 8
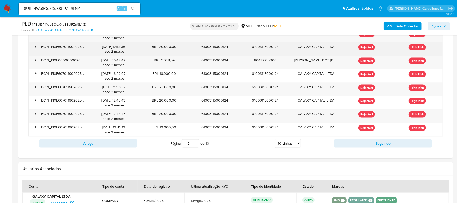
scroll to position [464, 0]
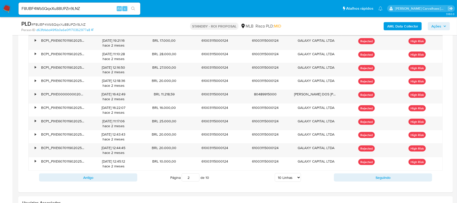
click at [197, 181] on input "2" at bounding box center [191, 177] width 18 height 8
click at [195, 181] on input "1" at bounding box center [191, 177] width 18 height 8
type input "1"
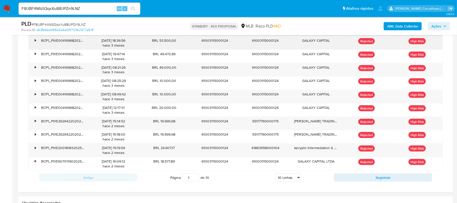
scroll to position [430, 0]
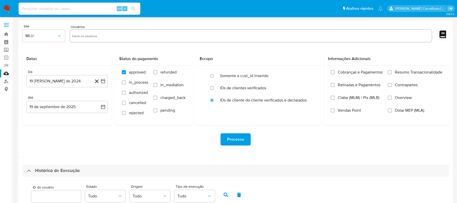
select select "10"
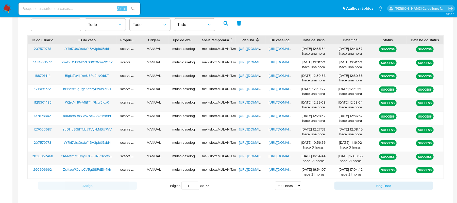
click at [273, 47] on span "[URL][DOMAIN_NAME]" at bounding box center [286, 48] width 35 height 5
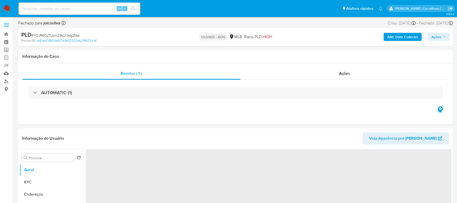
click at [53, 8] on input at bounding box center [80, 8] width 122 height 7
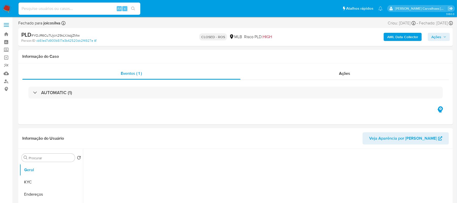
select select "10"
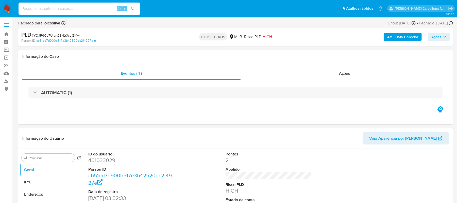
paste input "zY7kI7UsCfsaW4BV3pk05abN"
type input "zY7kI7UsCfsaW4BV3pk05abN"
click at [133, 9] on icon "search-icon" at bounding box center [133, 9] width 4 height 4
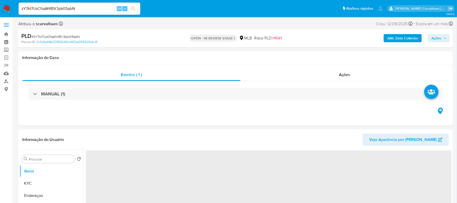
select select "10"
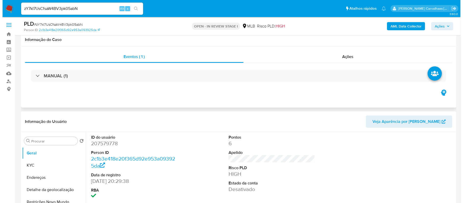
scroll to position [102, 0]
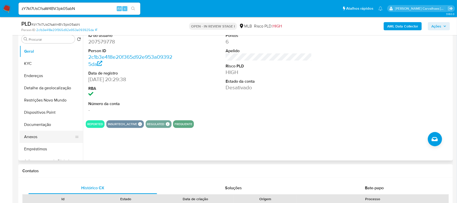
click at [35, 133] on button "Anexos" at bounding box center [49, 137] width 59 height 12
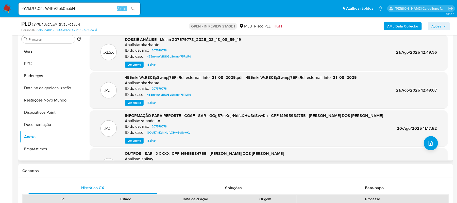
click at [131, 63] on span "Ver anexo" at bounding box center [134, 64] width 14 height 5
click at [131, 63] on div "Ver anexo Baixar" at bounding box center [183, 64] width 116 height 6
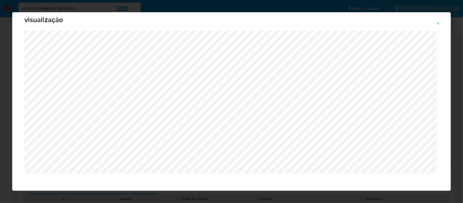
scroll to position [10, 0]
click at [438, 22] on icon "Attachment preview" at bounding box center [438, 23] width 4 height 4
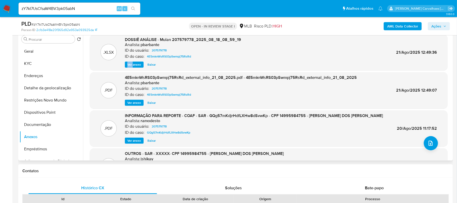
click at [129, 66] on span "Ver anexo" at bounding box center [134, 64] width 14 height 5
click at [129, 66] on div "Ver anexo Baixar" at bounding box center [183, 64] width 116 height 6
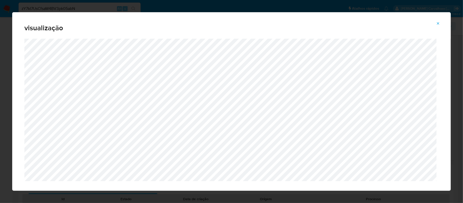
click at [436, 24] on icon "Attachment preview" at bounding box center [438, 23] width 4 height 4
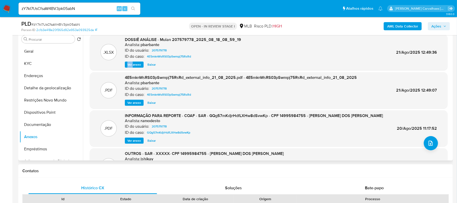
click at [139, 141] on span "Ver anexo" at bounding box center [134, 140] width 14 height 5
click at [139, 141] on div "Ver anexo Ver anexo [GEOGRAPHIC_DATA]" at bounding box center [254, 140] width 258 height 6
